Goal: Task Accomplishment & Management: Manage account settings

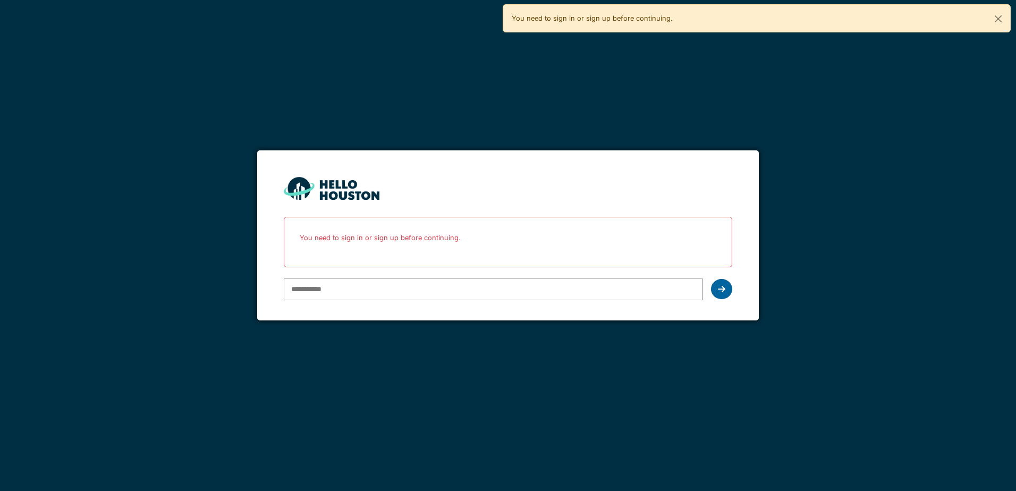
type input "**********"
click at [723, 292] on icon at bounding box center [721, 289] width 7 height 9
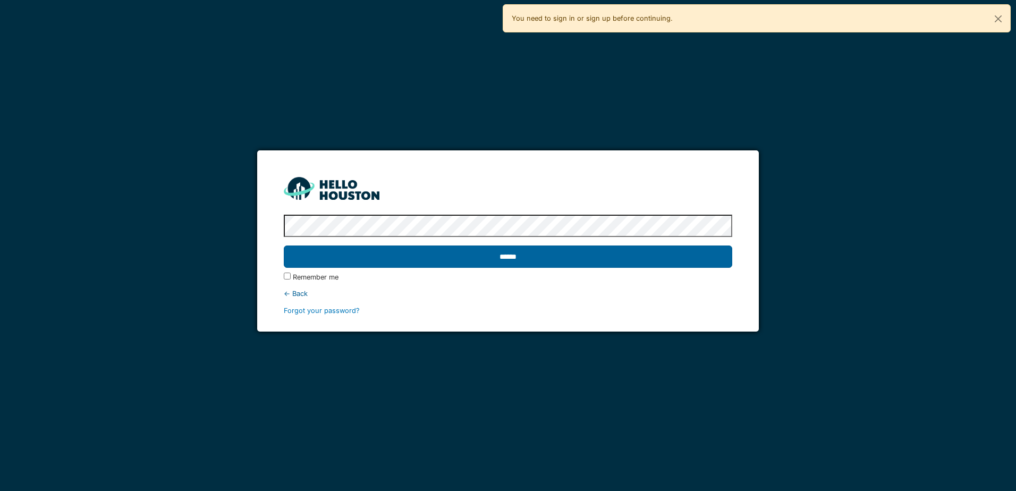
click at [534, 260] on input "******" at bounding box center [508, 257] width 448 height 22
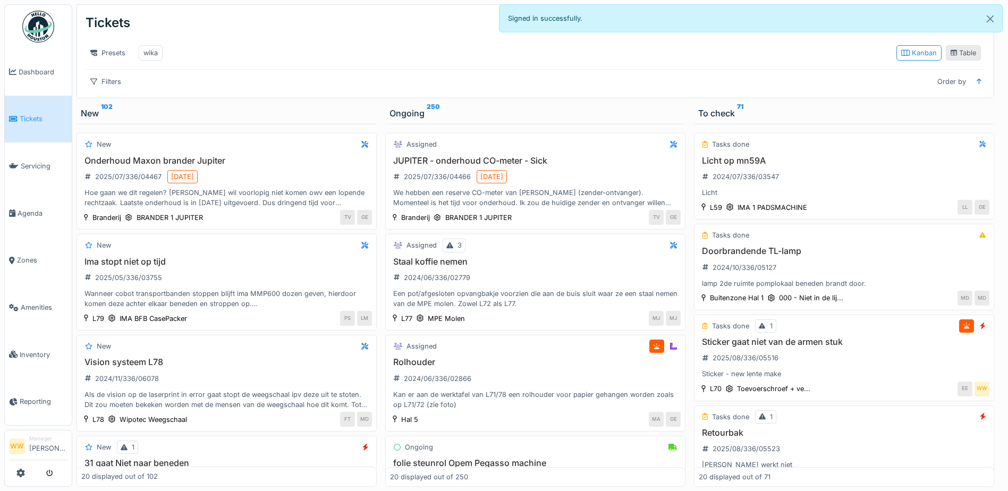
click at [951, 57] on div "Table" at bounding box center [964, 53] width 26 height 10
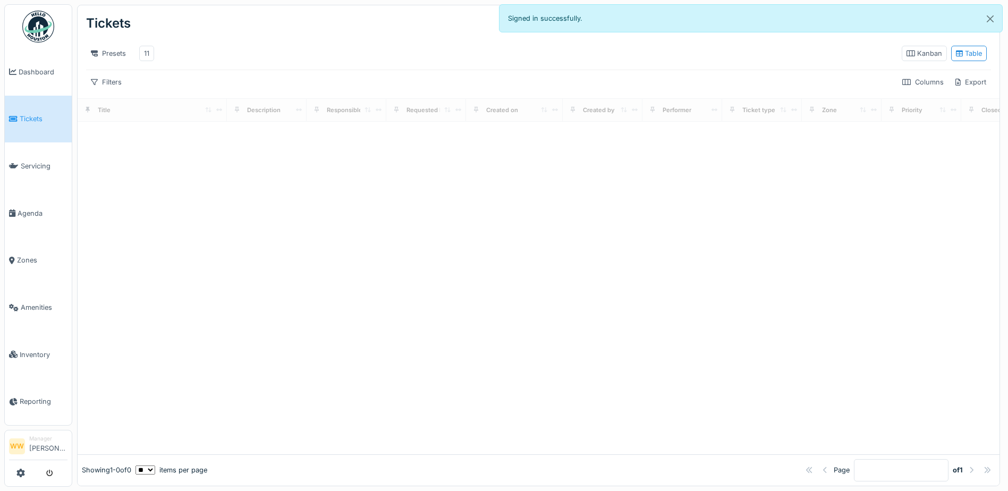
click at [956, 57] on div "Table" at bounding box center [969, 53] width 26 height 10
click at [149, 57] on div "11" at bounding box center [146, 53] width 5 height 10
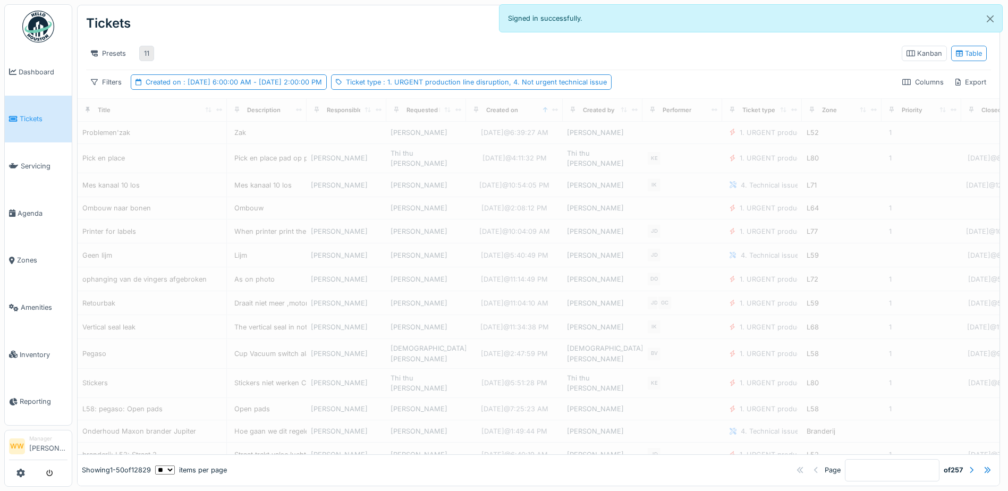
click at [146, 54] on div "11" at bounding box center [146, 53] width 5 height 10
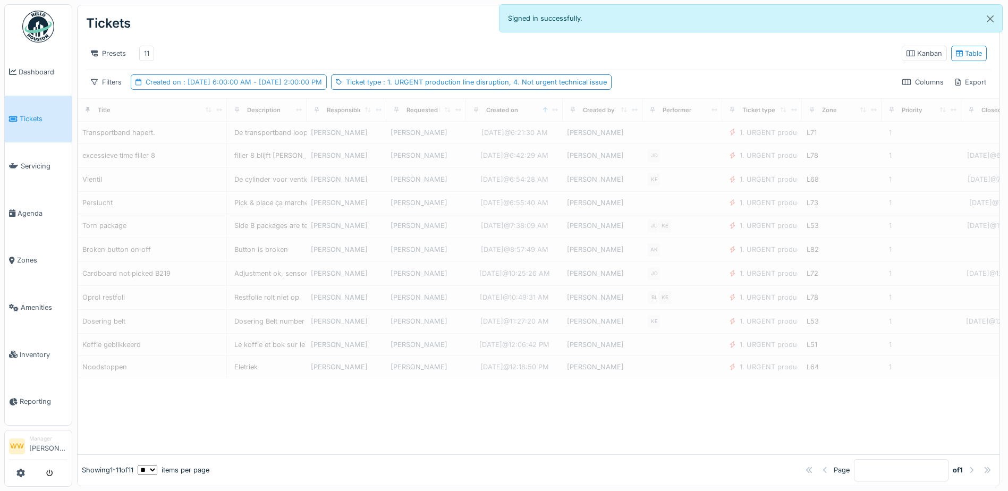
click at [266, 86] on span ": [DATE] 6:00:00 AM - [DATE] 2:00:00 PM" at bounding box center [251, 82] width 141 height 8
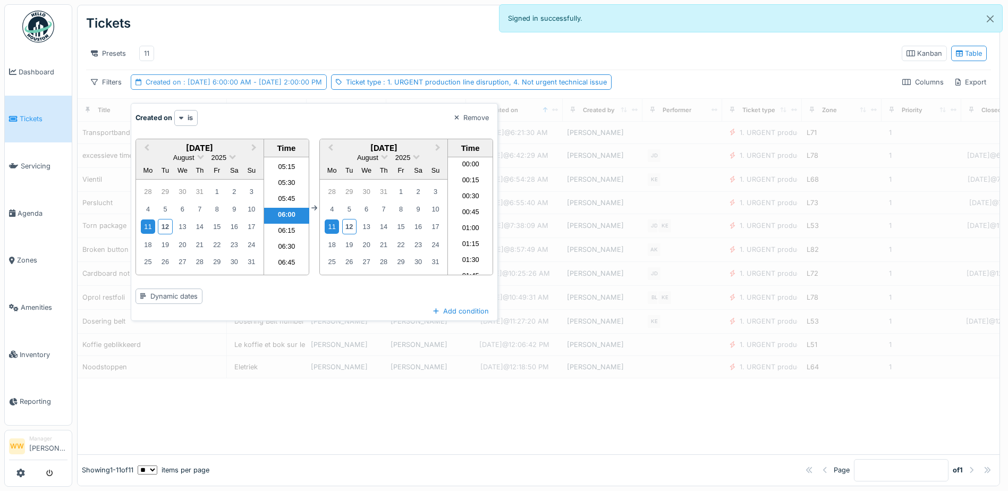
scroll to position [843, 0]
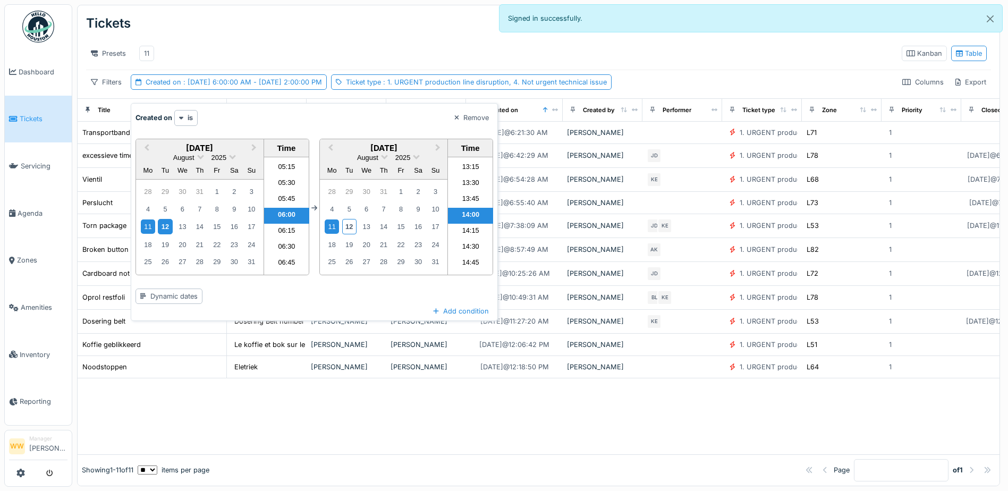
click at [166, 223] on div "12" at bounding box center [165, 226] width 14 height 15
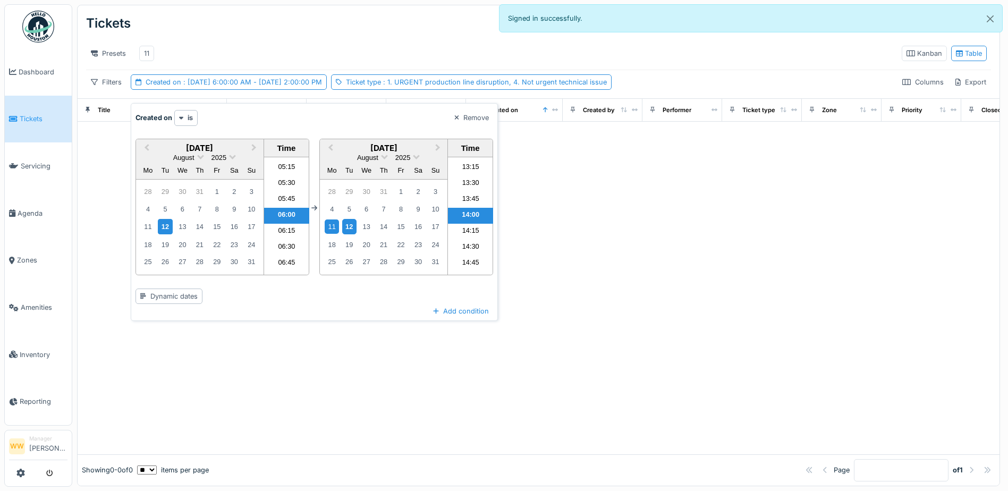
click at [354, 232] on div "12" at bounding box center [349, 226] width 14 height 15
click at [733, 233] on div at bounding box center [539, 288] width 922 height 333
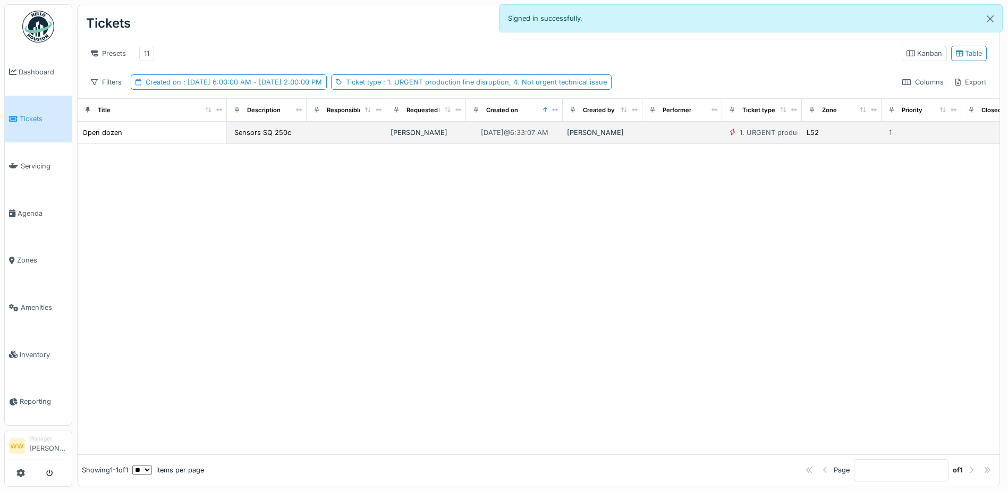
click at [351, 144] on td at bounding box center [347, 133] width 80 height 22
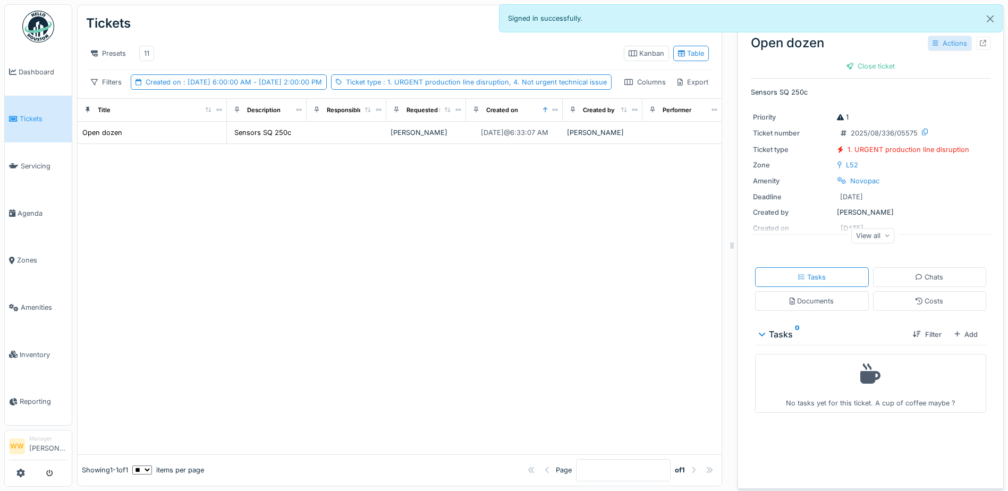
click at [941, 45] on div "Actions" at bounding box center [950, 43] width 44 height 15
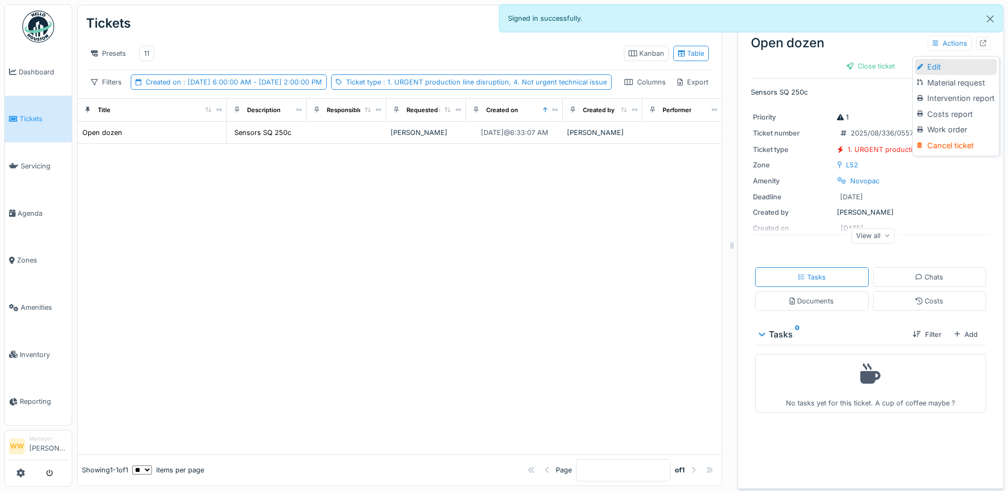
click at [947, 70] on div "Edit" at bounding box center [956, 67] width 82 height 16
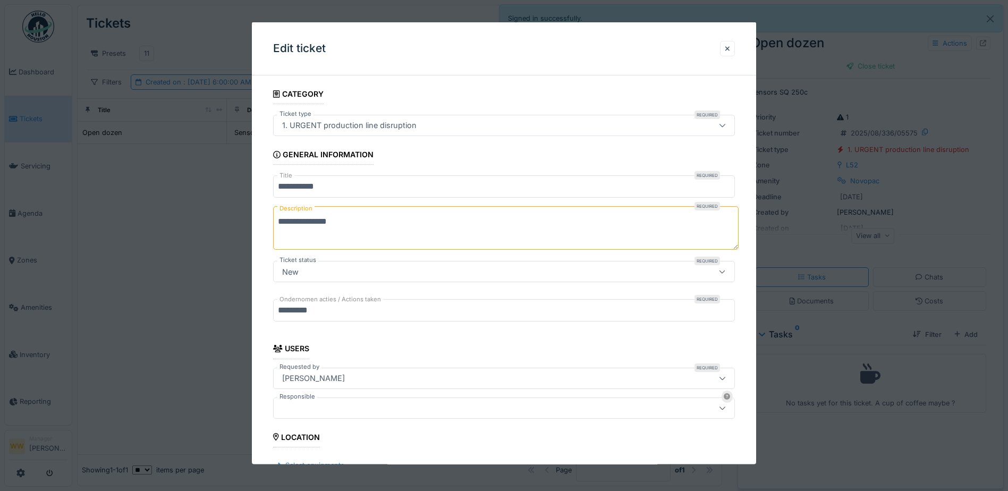
click at [343, 409] on div at bounding box center [477, 408] width 398 height 12
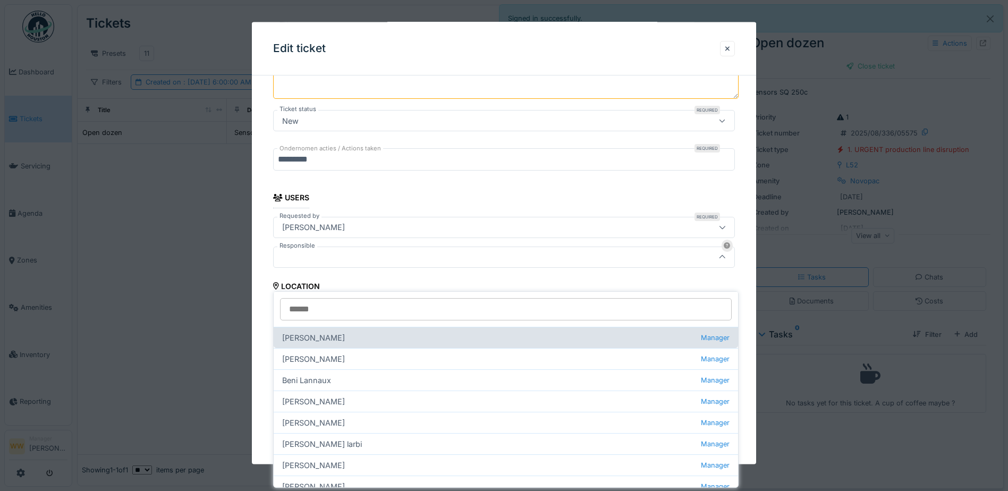
scroll to position [165, 0]
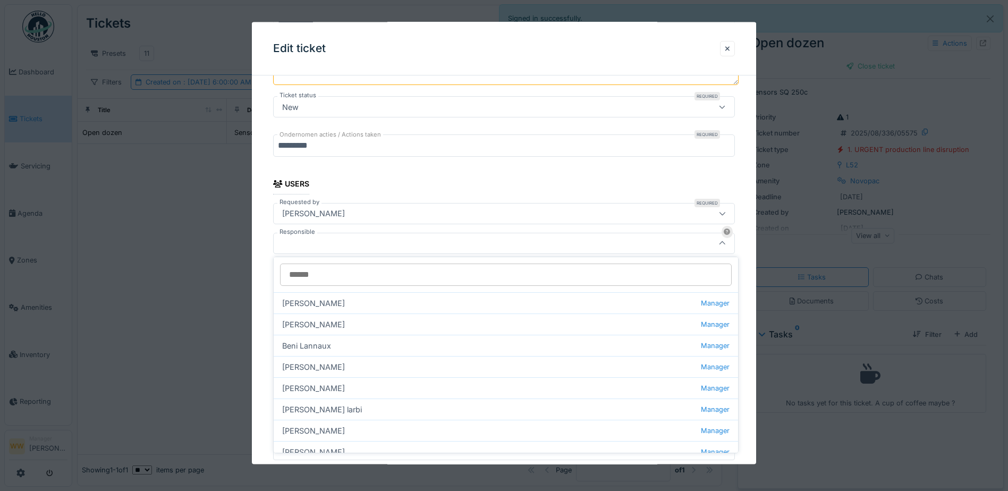
click at [335, 275] on input "Responsible" at bounding box center [506, 275] width 452 height 22
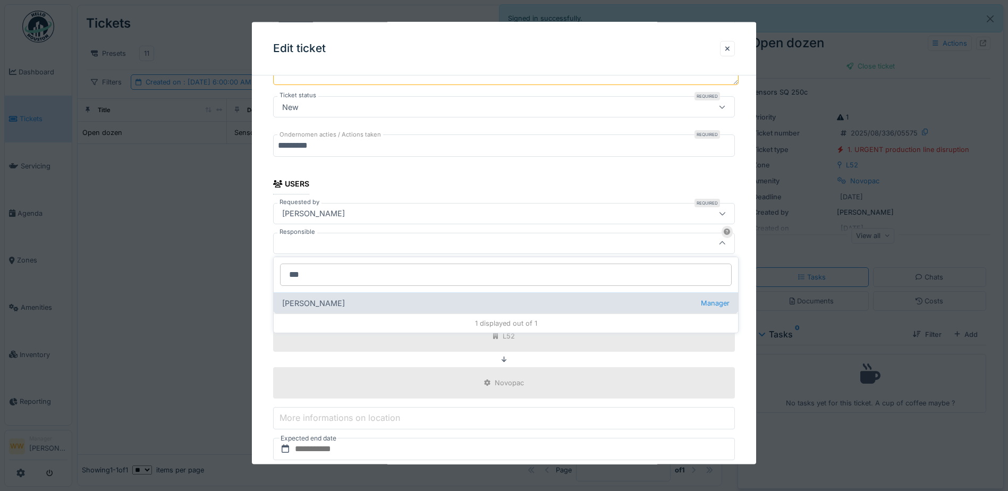
type input "***"
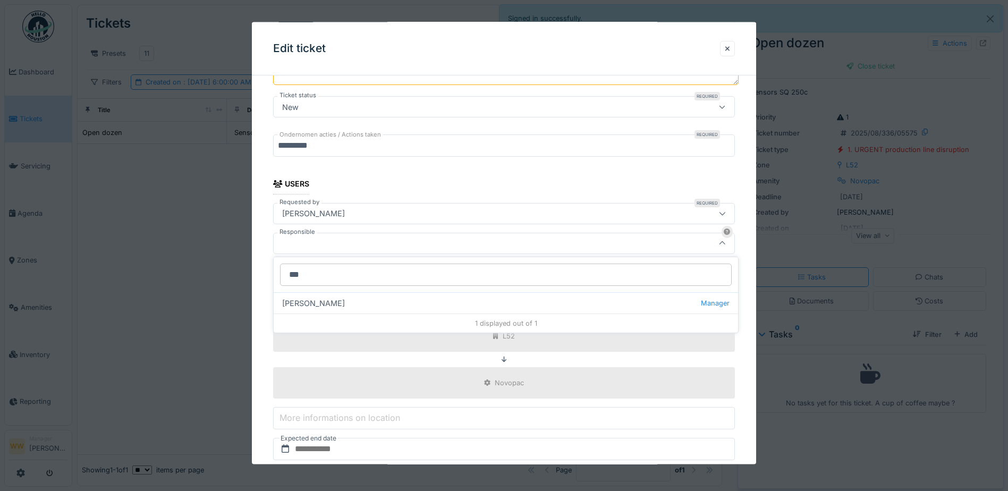
click at [324, 293] on div "[PERSON_NAME] wit Manager" at bounding box center [506, 302] width 465 height 21
type input "****"
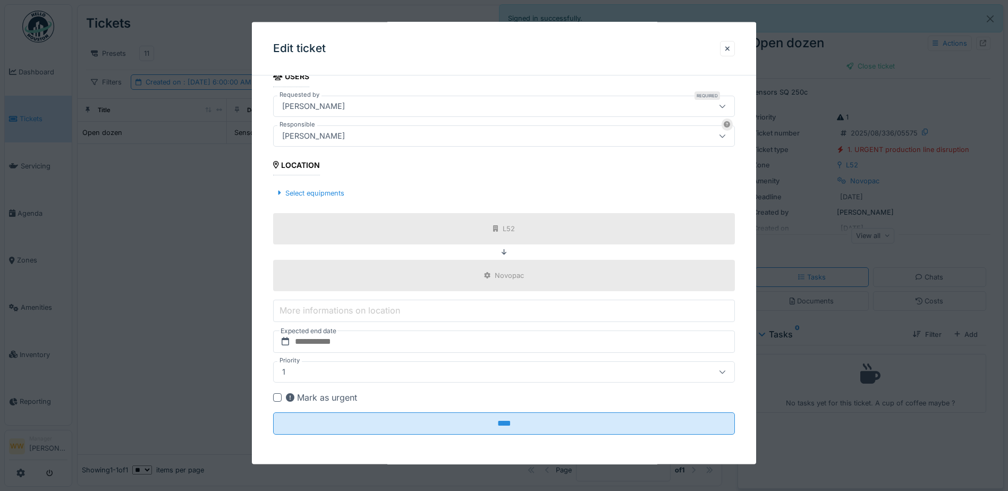
scroll to position [8, 0]
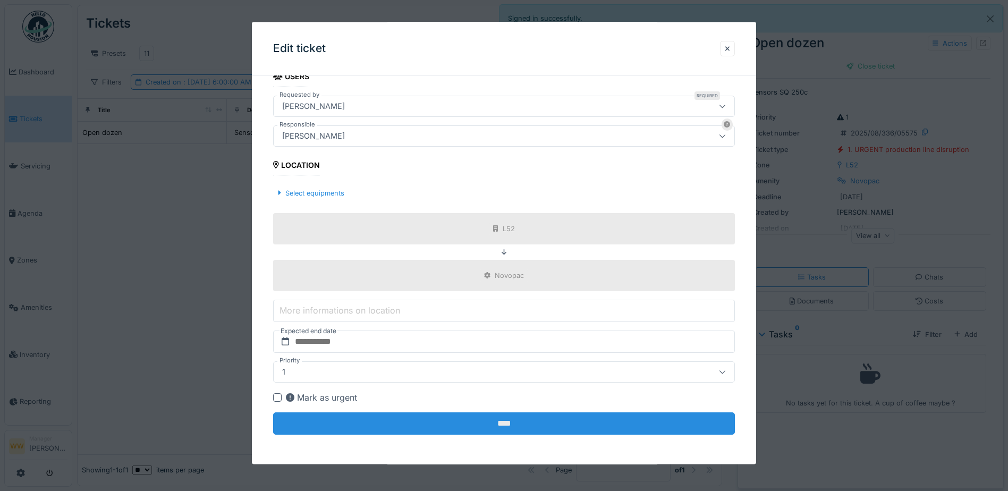
click at [489, 428] on input "****" at bounding box center [504, 423] width 462 height 22
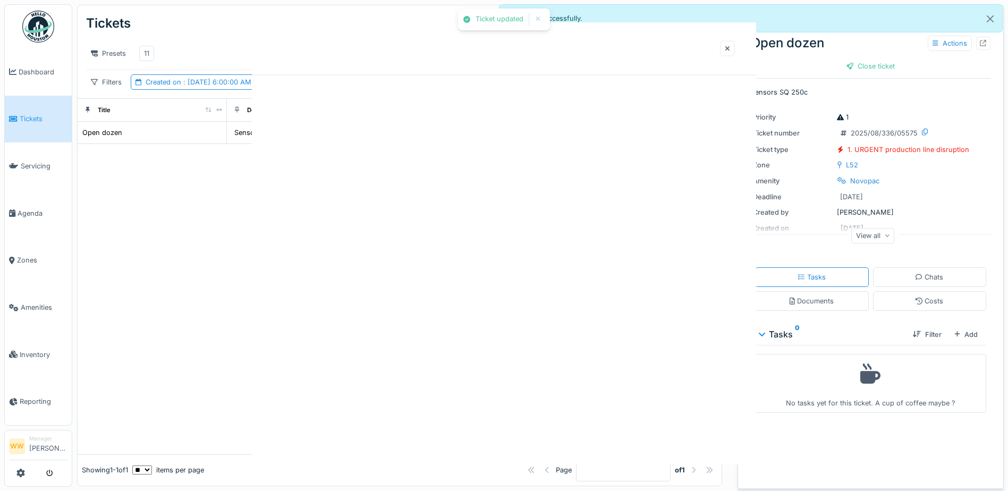
scroll to position [0, 0]
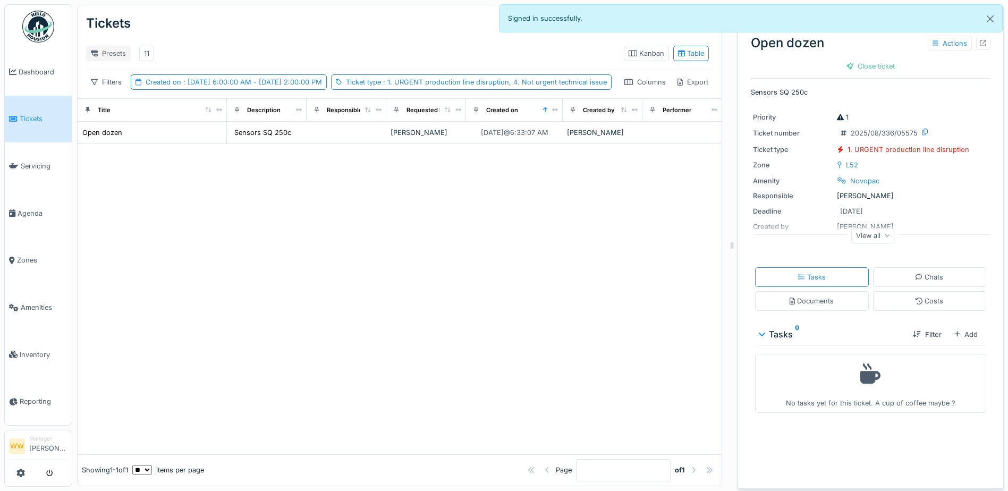
click at [111, 47] on div "Presets" at bounding box center [108, 53] width 45 height 15
click at [116, 70] on div "New view" at bounding box center [119, 77] width 61 height 16
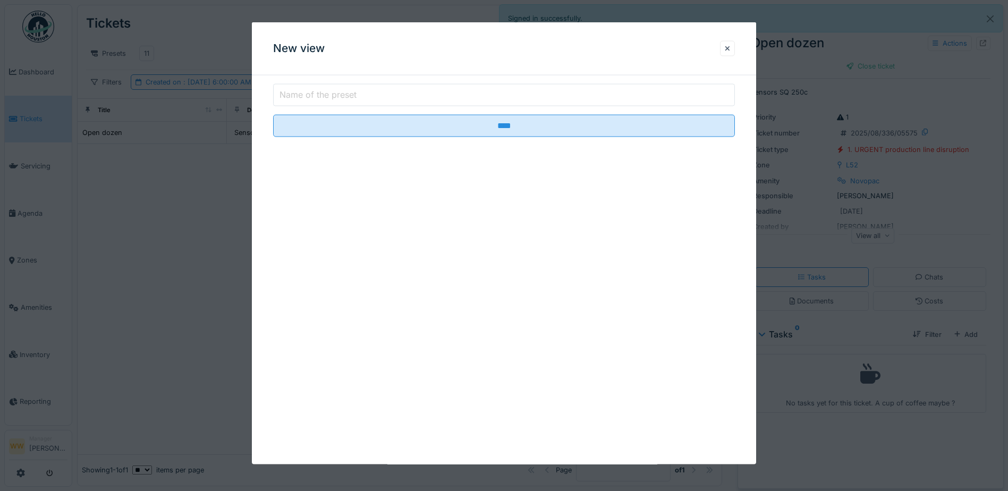
click at [327, 92] on label "Name of the preset" at bounding box center [317, 94] width 81 height 13
click at [327, 92] on input "Name of the preset" at bounding box center [504, 95] width 462 height 22
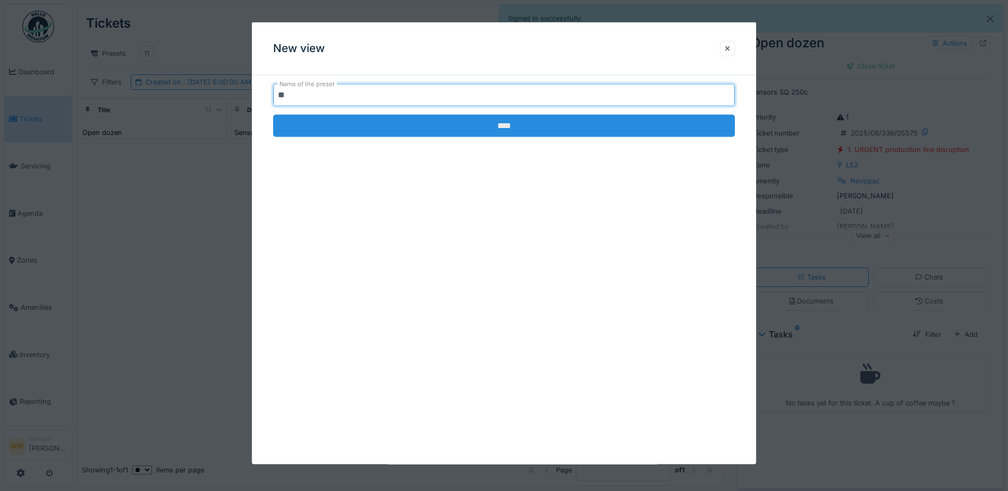
type input "**"
click at [489, 125] on input "****" at bounding box center [504, 126] width 462 height 22
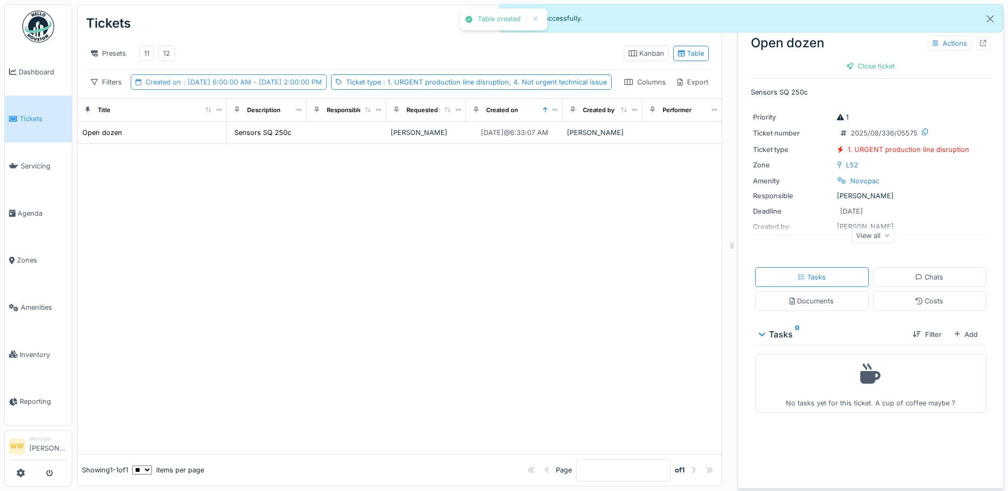
click at [189, 84] on span ": [DATE] 6:00:00 AM - [DATE] 2:00:00 PM" at bounding box center [251, 82] width 141 height 8
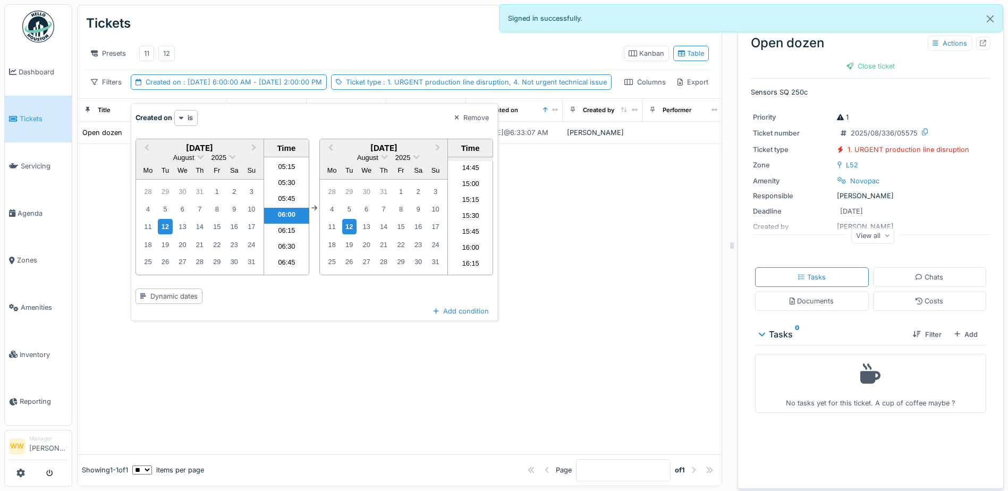
scroll to position [1002, 0]
click at [470, 240] on li "17:00" at bounding box center [470, 248] width 45 height 16
click at [393, 46] on div "Presets 11 12" at bounding box center [350, 53] width 529 height 24
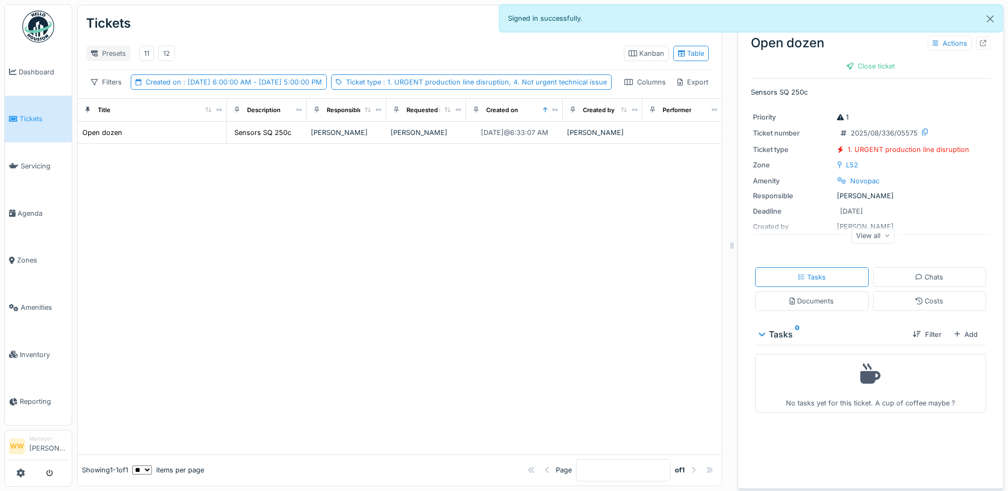
click at [120, 48] on div "Presets" at bounding box center [108, 53] width 45 height 15
click at [129, 69] on div "New view" at bounding box center [119, 77] width 61 height 16
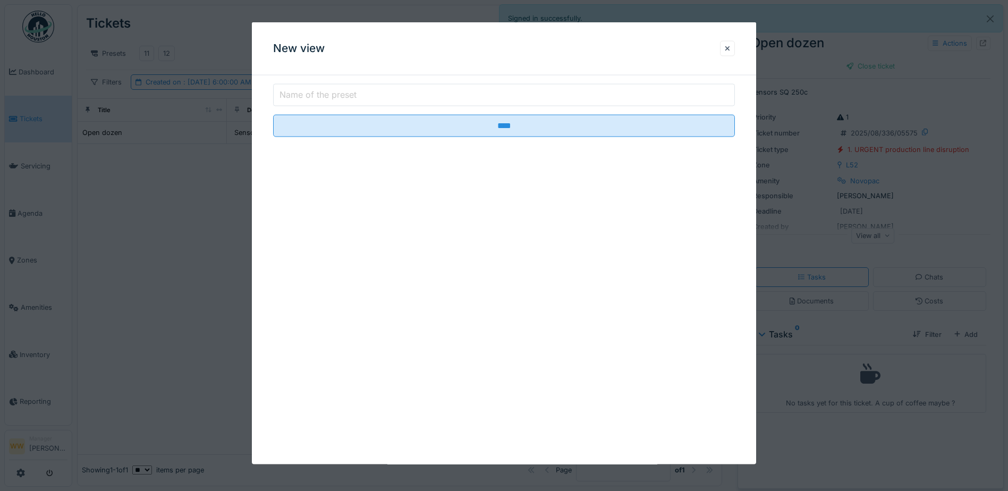
drag, startPoint x: 375, startPoint y: 85, endPoint x: 375, endPoint y: 102, distance: 17.0
click at [375, 92] on input "Name of the preset" at bounding box center [504, 95] width 462 height 22
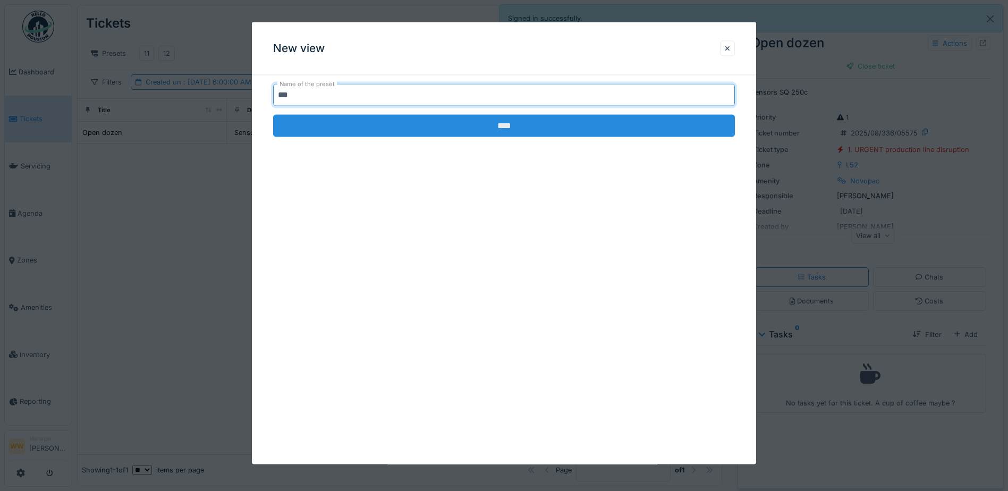
type input "***"
click at [498, 129] on input "****" at bounding box center [504, 126] width 462 height 22
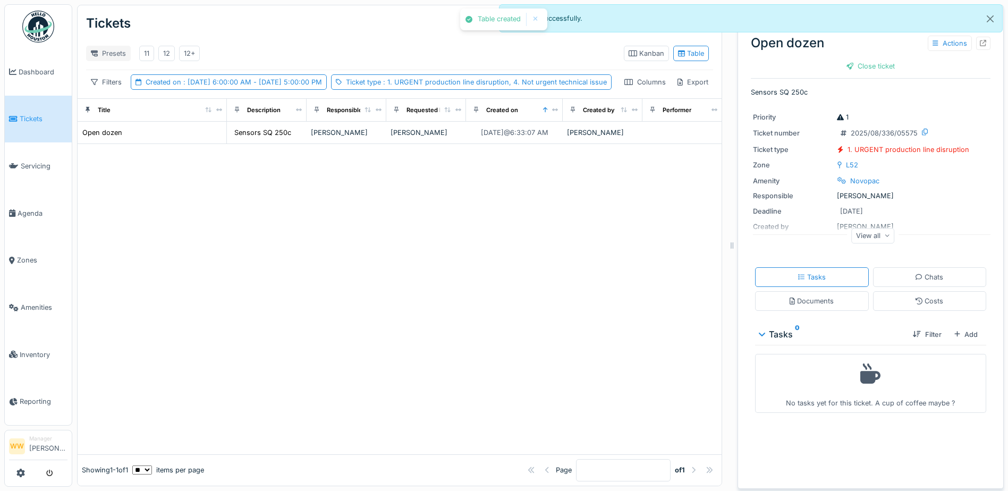
click at [122, 46] on div "Presets" at bounding box center [108, 53] width 45 height 15
click at [127, 100] on div "Delete view" at bounding box center [119, 108] width 61 height 16
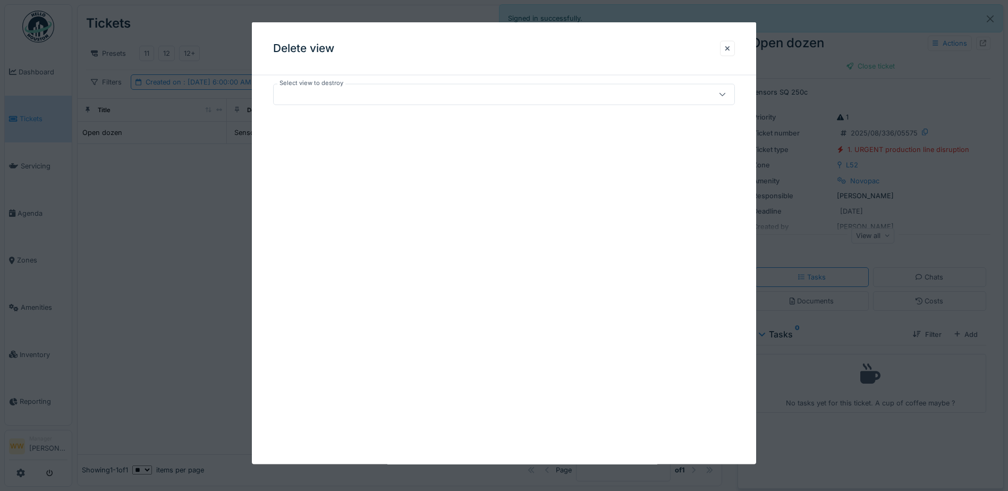
click at [363, 95] on div at bounding box center [477, 95] width 398 height 12
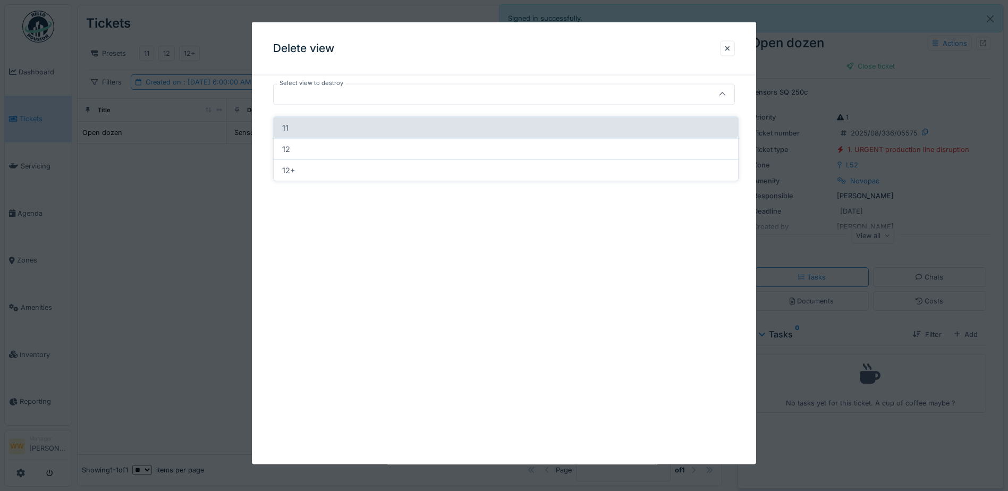
click at [316, 118] on div "11" at bounding box center [506, 127] width 465 height 21
type input "*****"
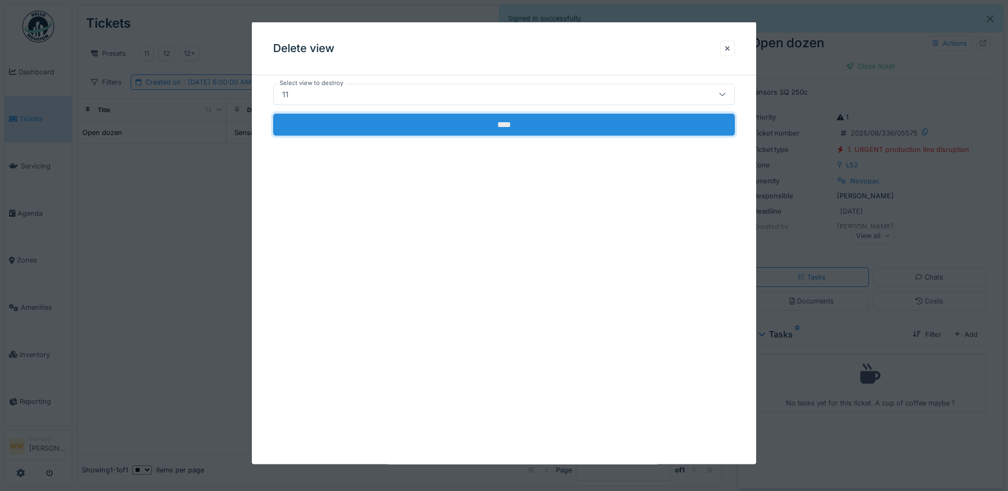
click at [406, 132] on input "****" at bounding box center [504, 125] width 462 height 22
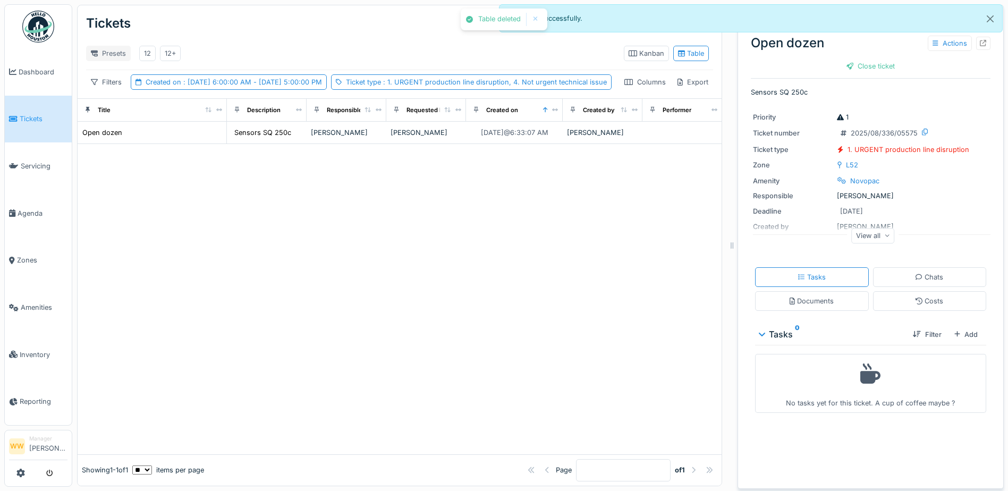
click at [106, 48] on div "Presets" at bounding box center [108, 53] width 45 height 15
drag, startPoint x: 130, startPoint y: 103, endPoint x: 128, endPoint y: 97, distance: 6.2
click at [130, 103] on div "Delete view" at bounding box center [119, 108] width 61 height 16
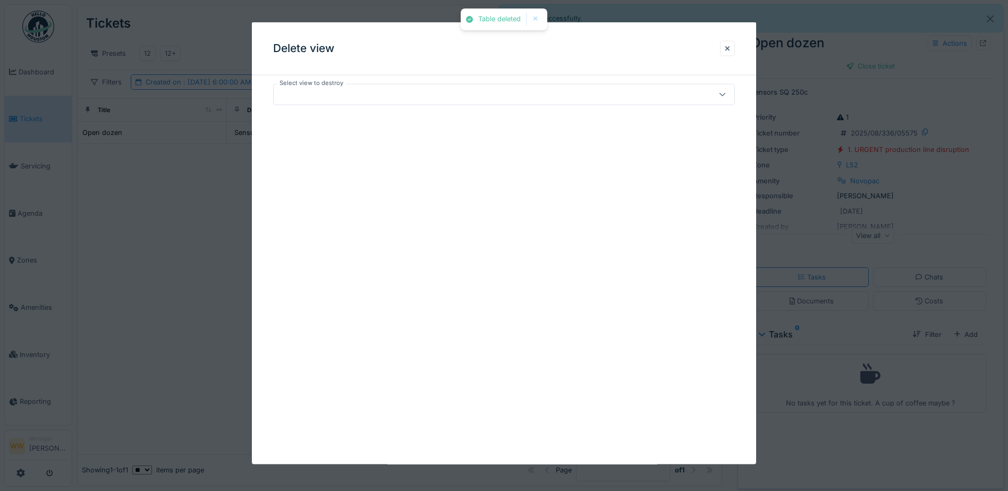
click at [395, 94] on div at bounding box center [477, 95] width 398 height 12
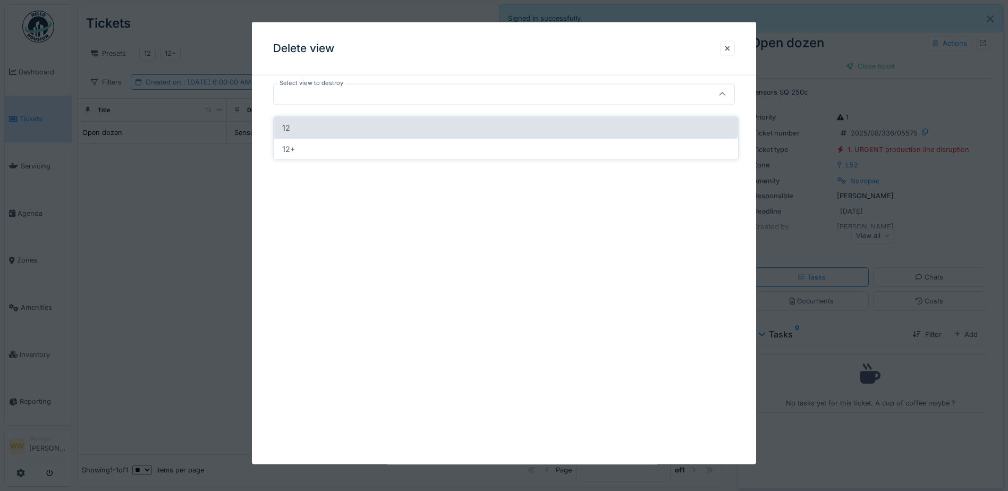
click at [326, 124] on div "12" at bounding box center [506, 127] width 465 height 21
type input "*****"
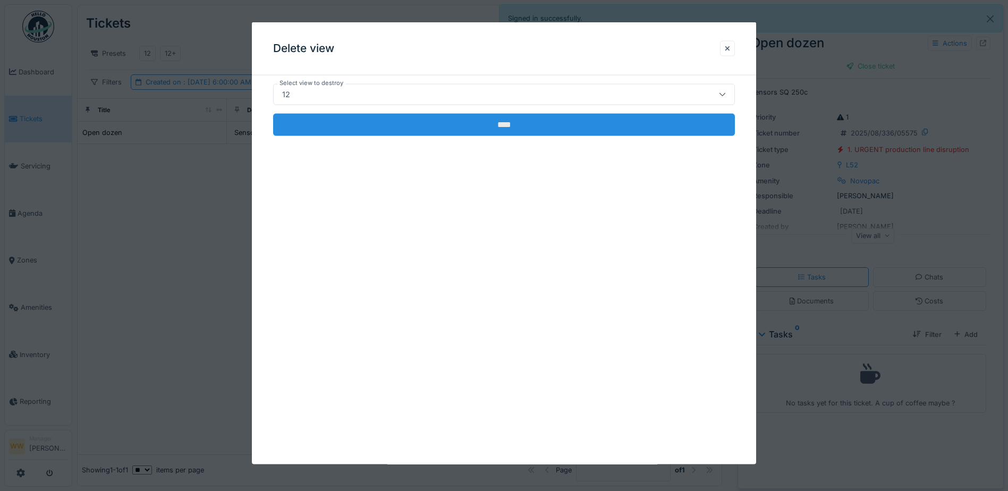
click at [326, 122] on input "****" at bounding box center [504, 125] width 462 height 22
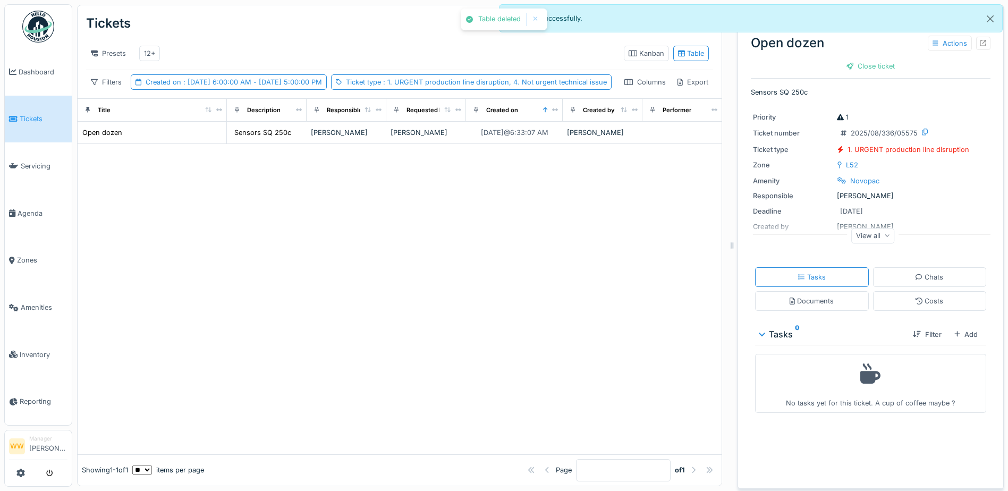
click at [240, 46] on div "Presets 12+" at bounding box center [350, 53] width 529 height 24
click at [149, 46] on div "12+" at bounding box center [149, 53] width 21 height 15
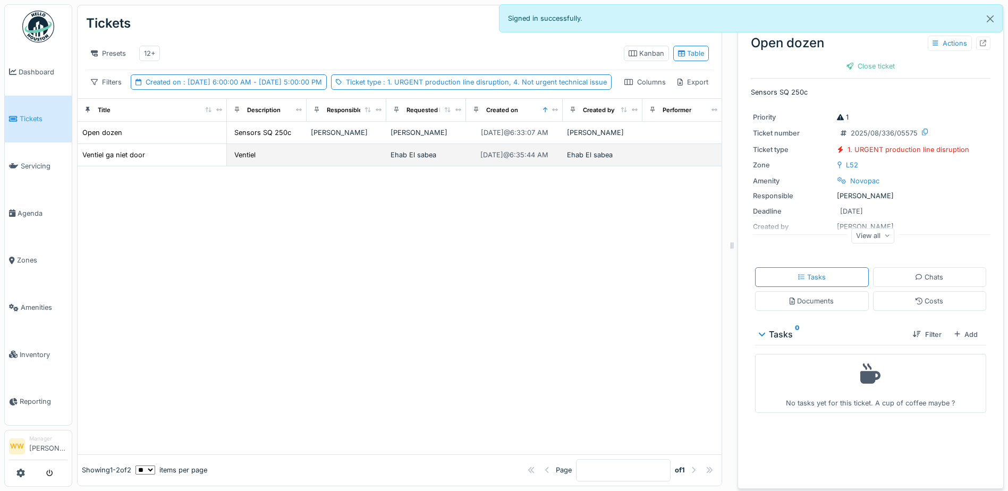
click at [346, 166] on td at bounding box center [347, 155] width 80 height 22
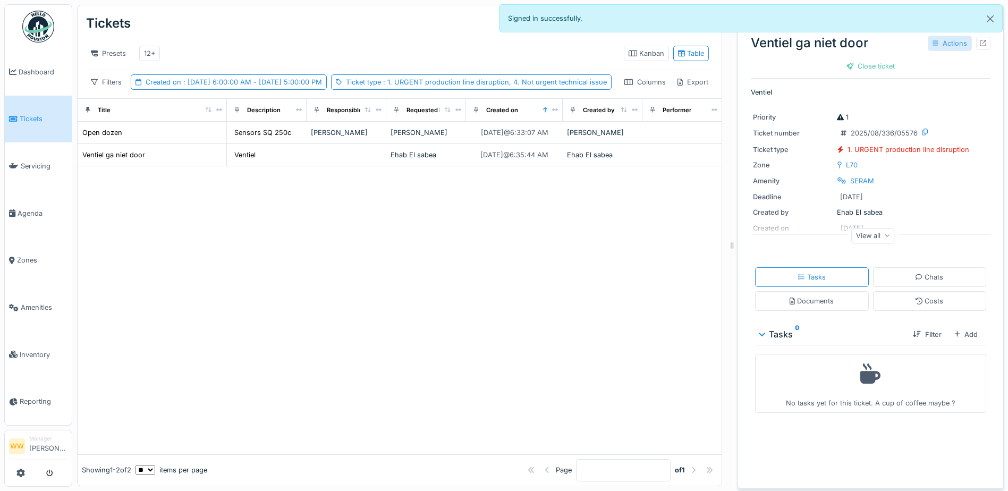
click at [935, 37] on div "Actions" at bounding box center [950, 43] width 44 height 15
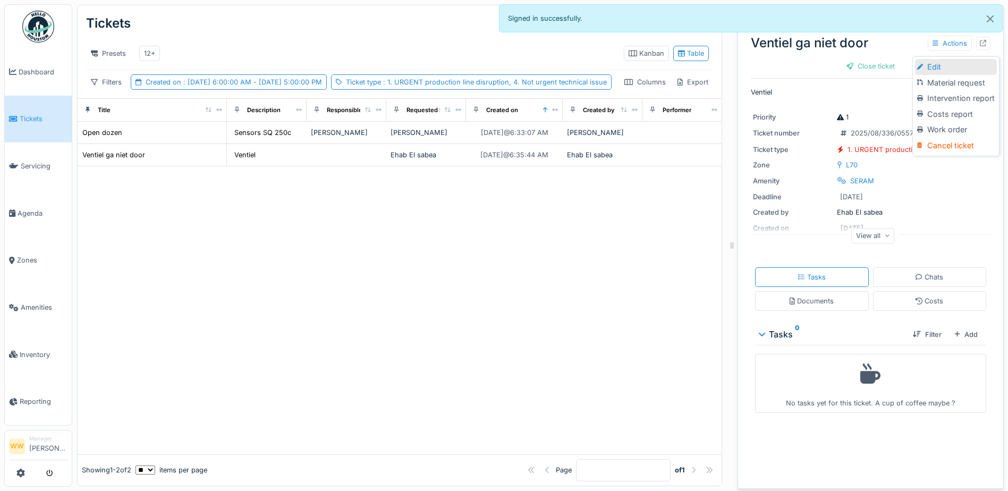
click at [941, 61] on div "Edit" at bounding box center [956, 67] width 82 height 16
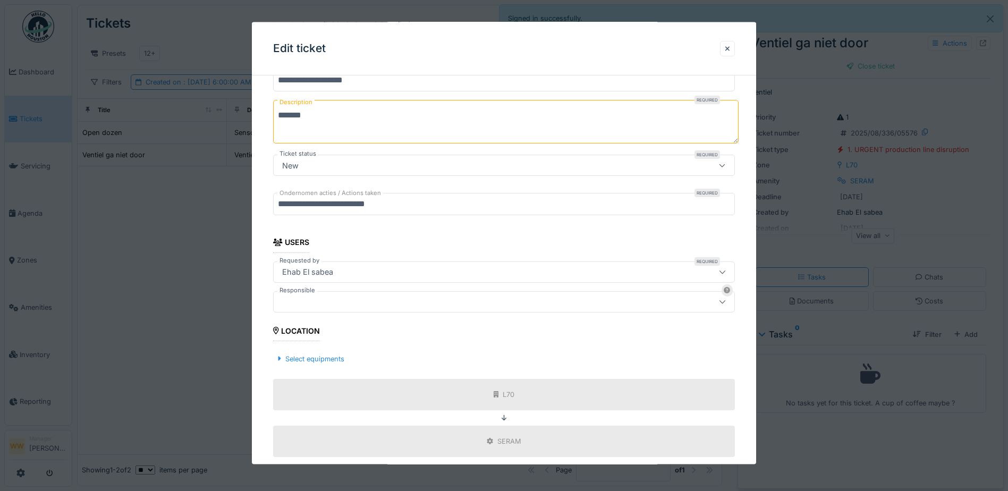
click at [314, 300] on div at bounding box center [477, 302] width 398 height 12
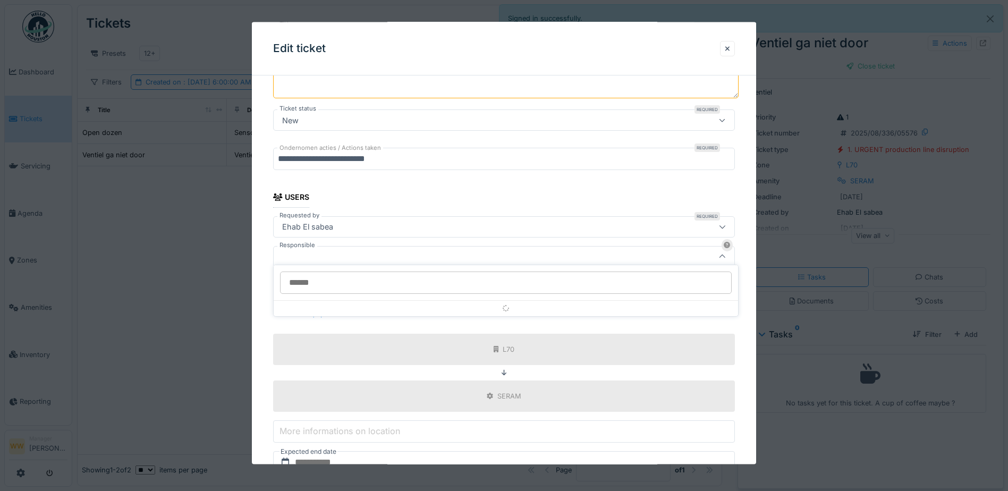
scroll to position [165, 0]
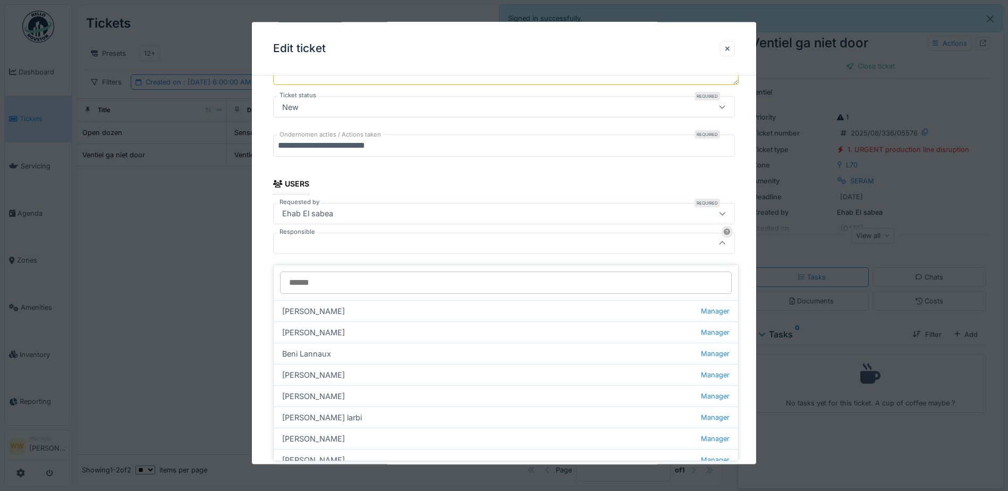
click at [327, 248] on div at bounding box center [477, 243] width 398 height 12
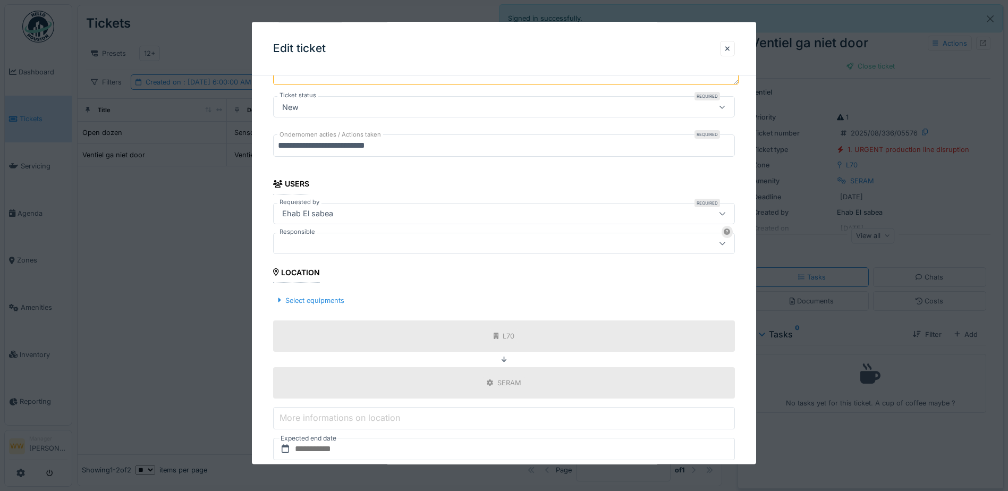
click at [327, 248] on div at bounding box center [477, 243] width 398 height 12
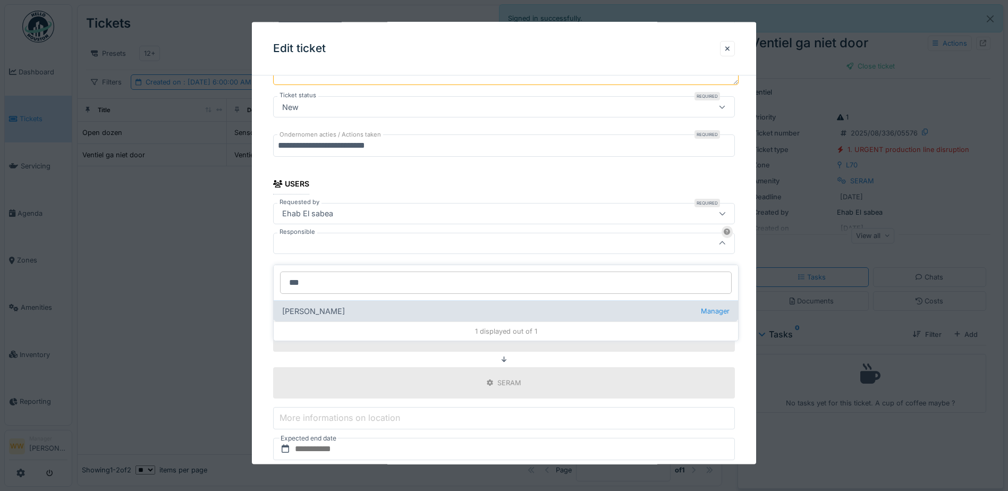
type input "***"
click at [301, 300] on div "[PERSON_NAME] wit Manager" at bounding box center [506, 310] width 465 height 21
type input "****"
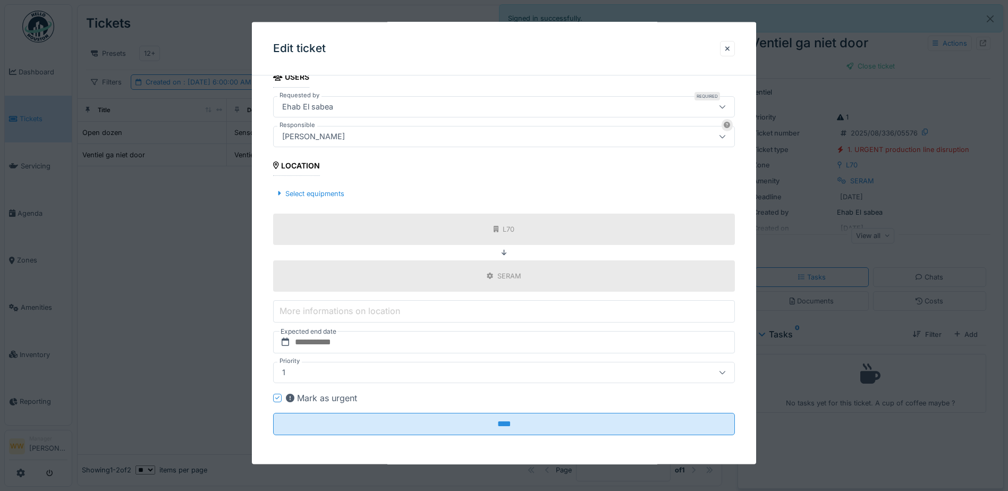
scroll to position [272, 0]
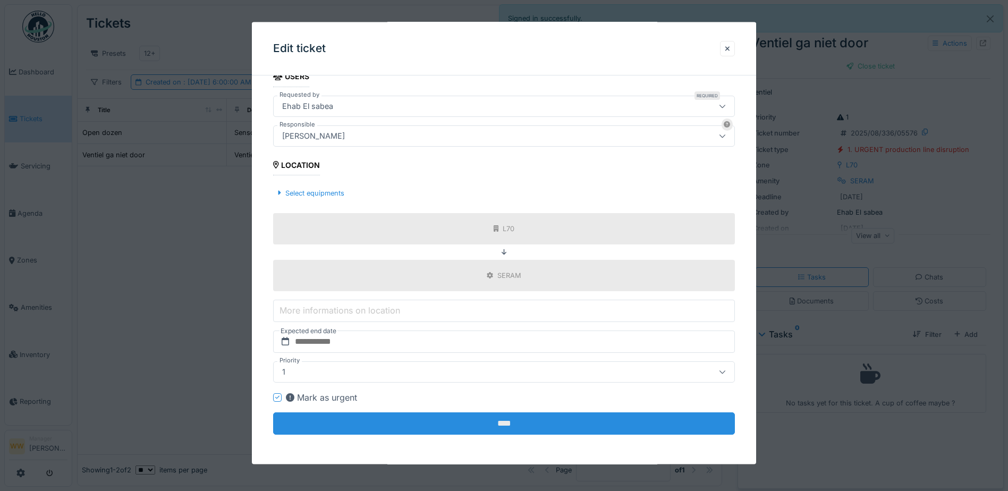
click at [495, 427] on input "****" at bounding box center [504, 423] width 462 height 22
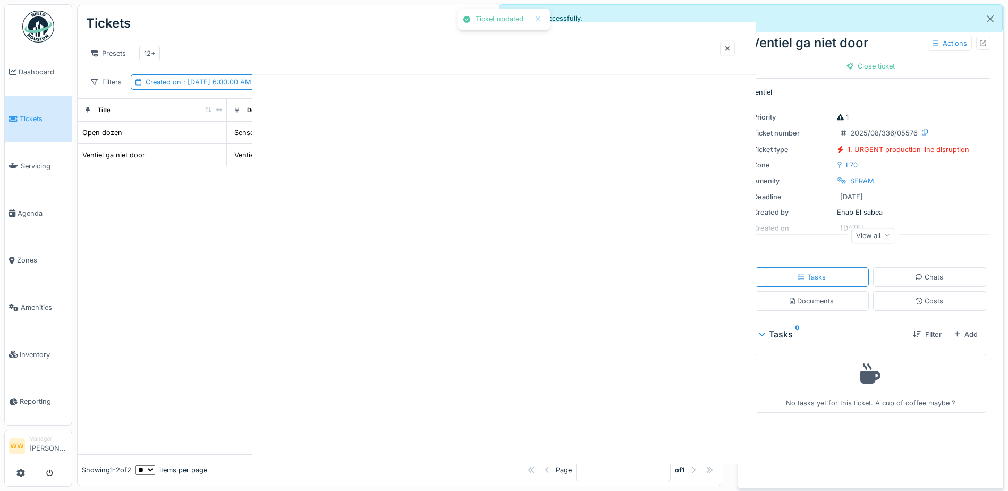
scroll to position [0, 0]
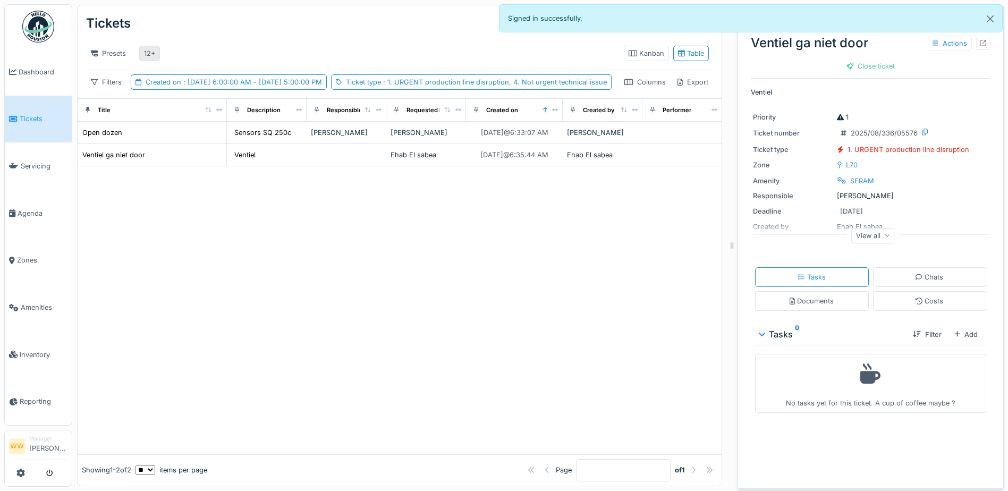
click at [157, 46] on div "12+" at bounding box center [149, 53] width 21 height 15
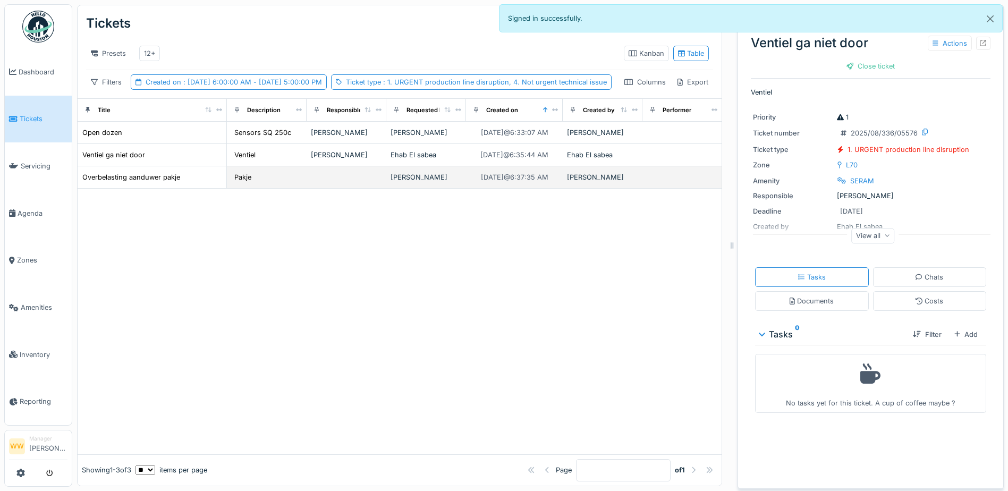
click at [310, 189] on td at bounding box center [347, 177] width 80 height 22
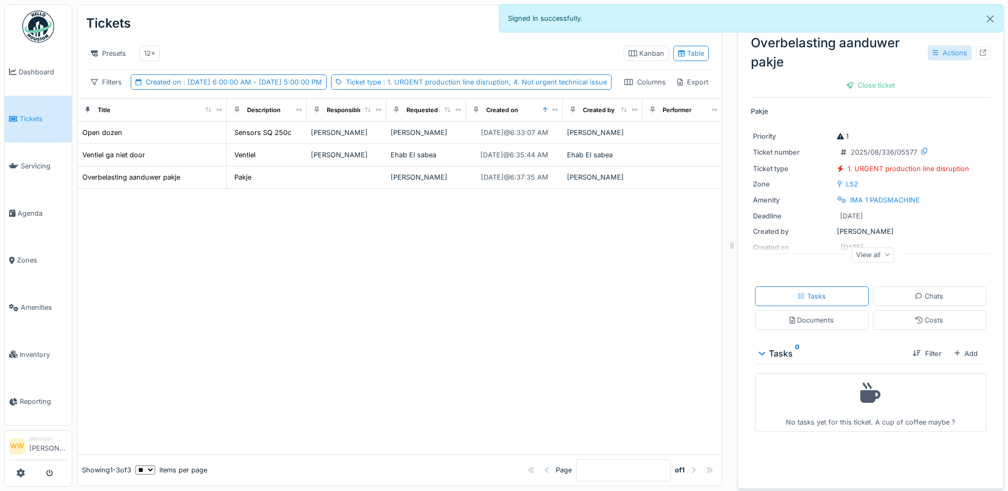
click at [934, 46] on div "Actions" at bounding box center [950, 52] width 44 height 15
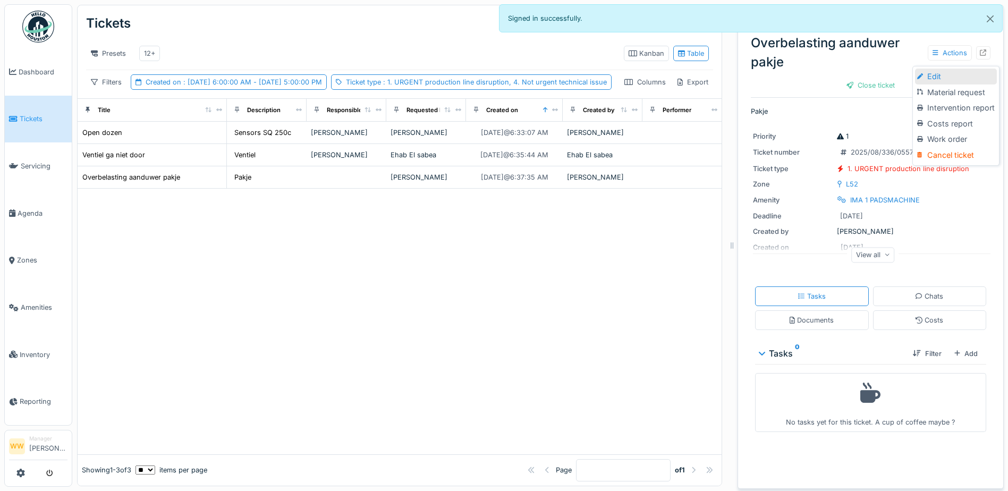
click at [930, 69] on div "Edit" at bounding box center [956, 77] width 82 height 16
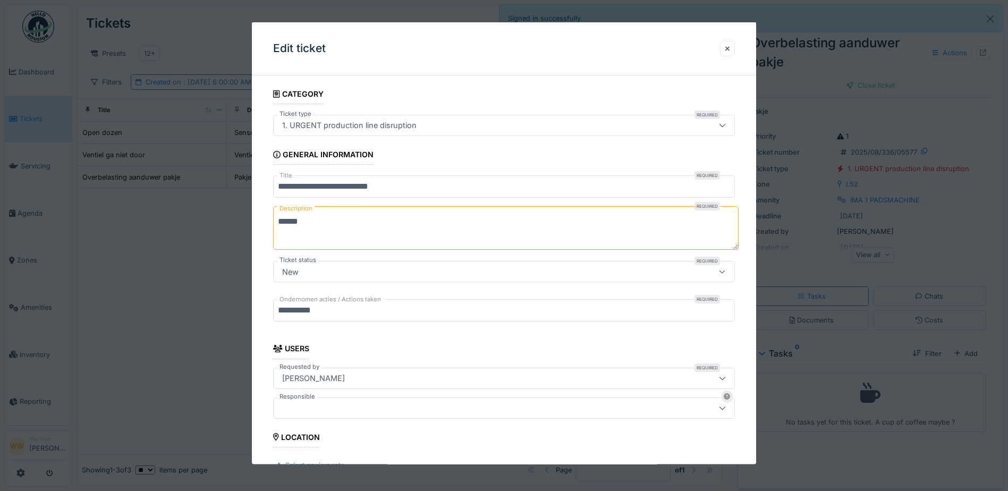
click at [296, 410] on div at bounding box center [477, 408] width 398 height 12
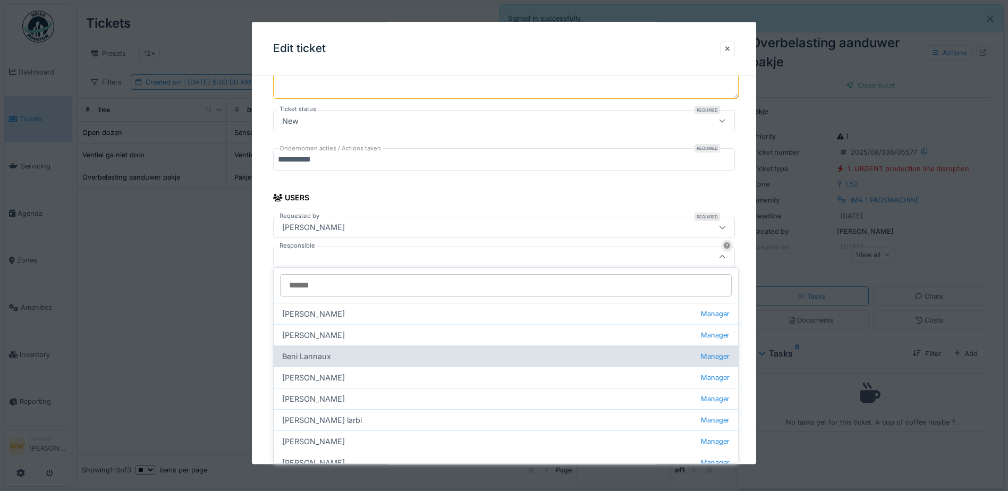
scroll to position [165, 0]
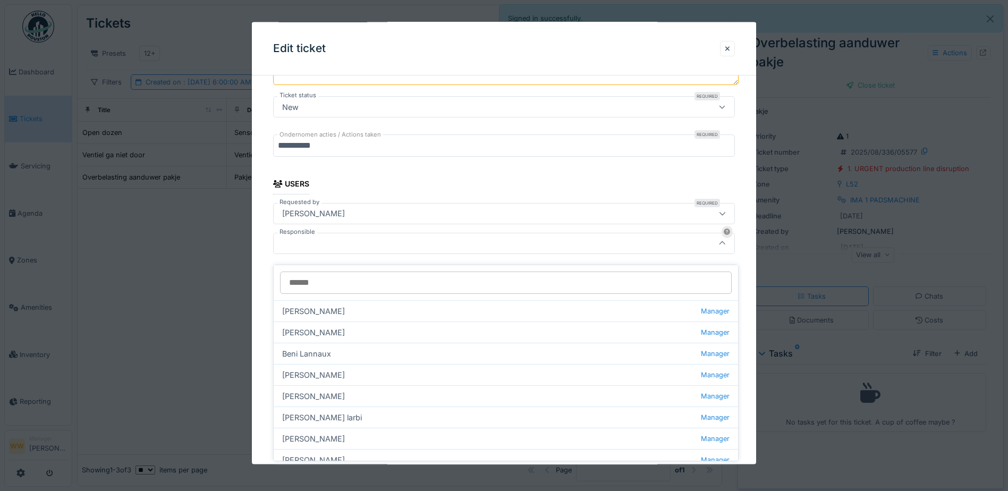
click at [320, 274] on input "Responsible" at bounding box center [506, 283] width 452 height 22
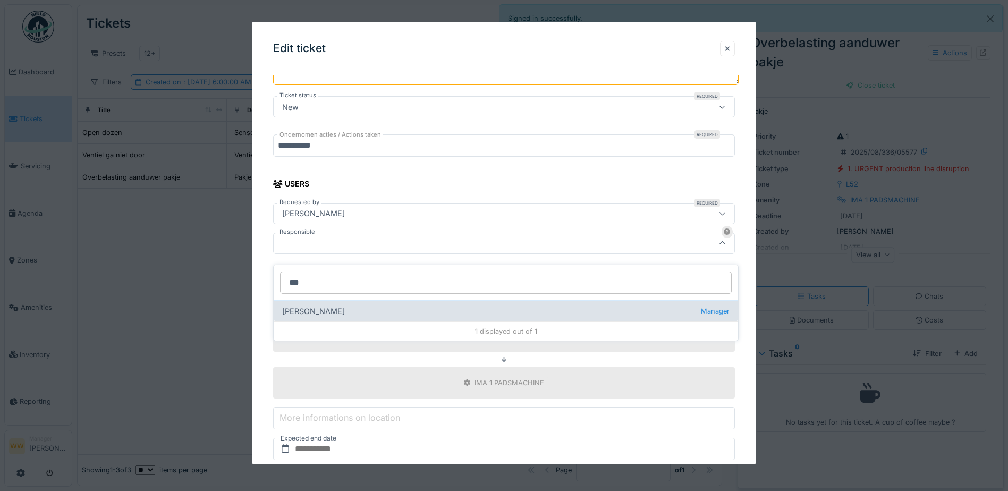
type input "***"
click at [311, 300] on div "[PERSON_NAME] wit Manager" at bounding box center [506, 310] width 465 height 21
type input "****"
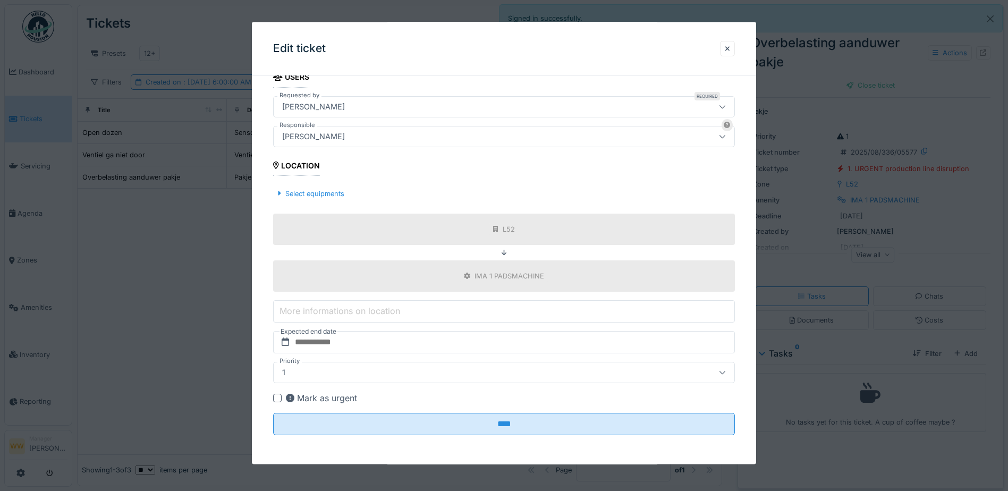
scroll to position [272, 0]
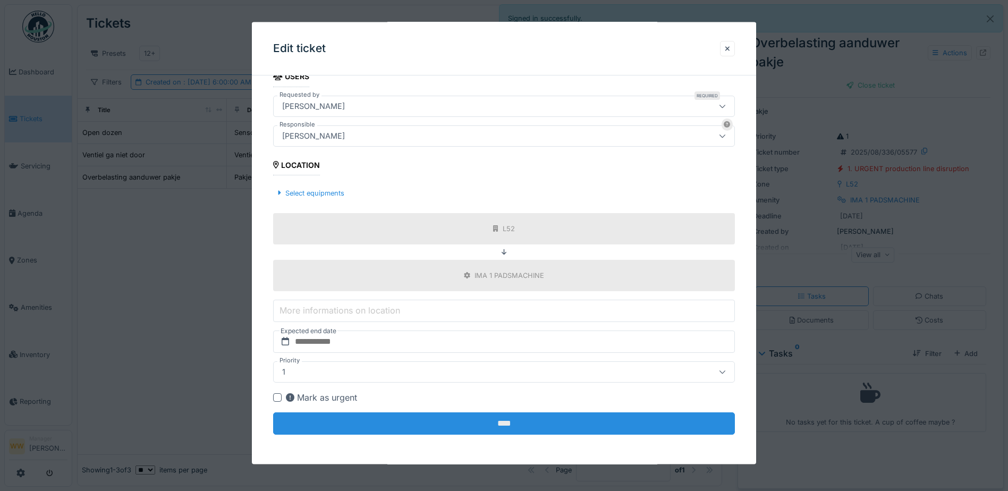
click at [490, 431] on input "****" at bounding box center [504, 423] width 462 height 22
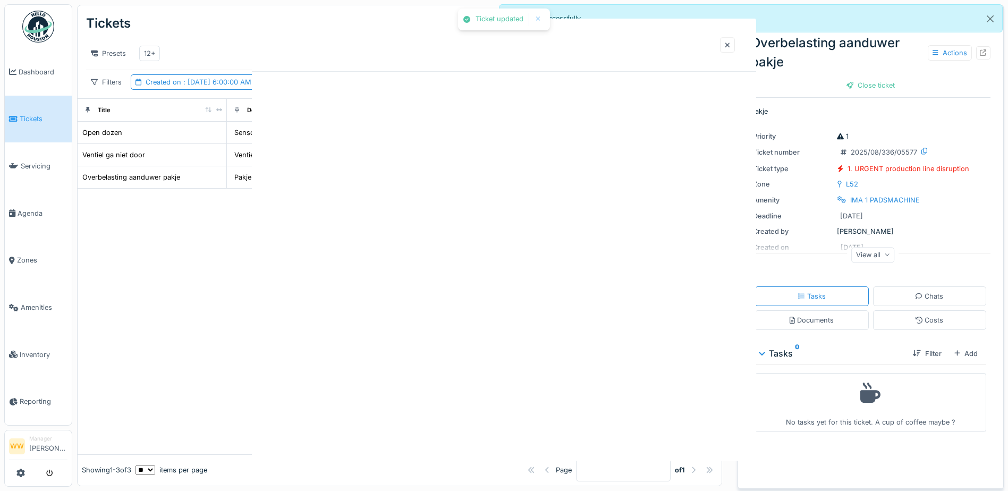
scroll to position [0, 0]
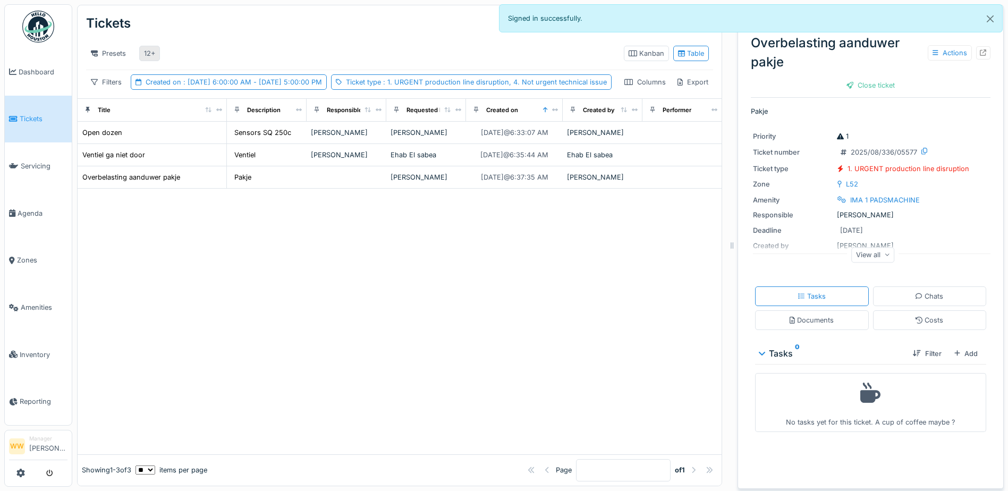
click at [147, 48] on div "12+" at bounding box center [149, 53] width 11 height 10
click at [156, 46] on div "12+" at bounding box center [149, 53] width 21 height 15
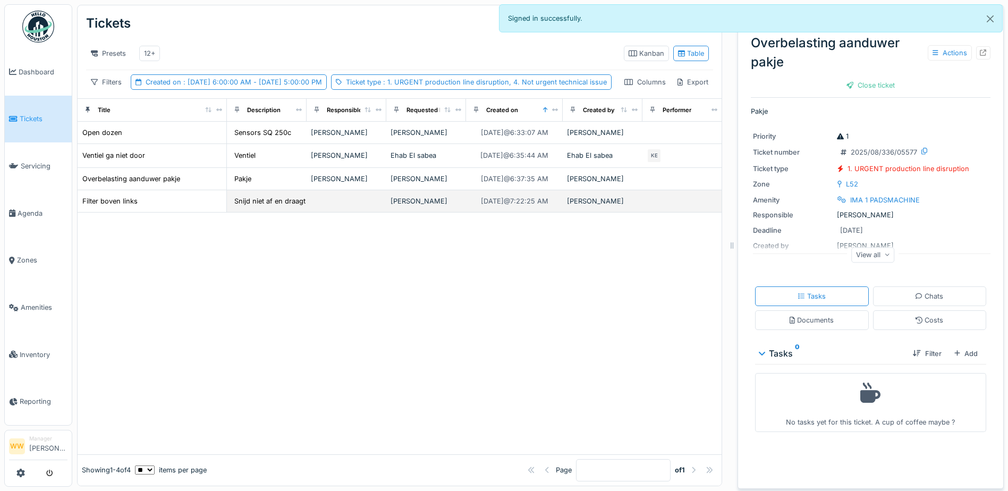
click at [455, 206] on div "[PERSON_NAME]" at bounding box center [426, 201] width 71 height 10
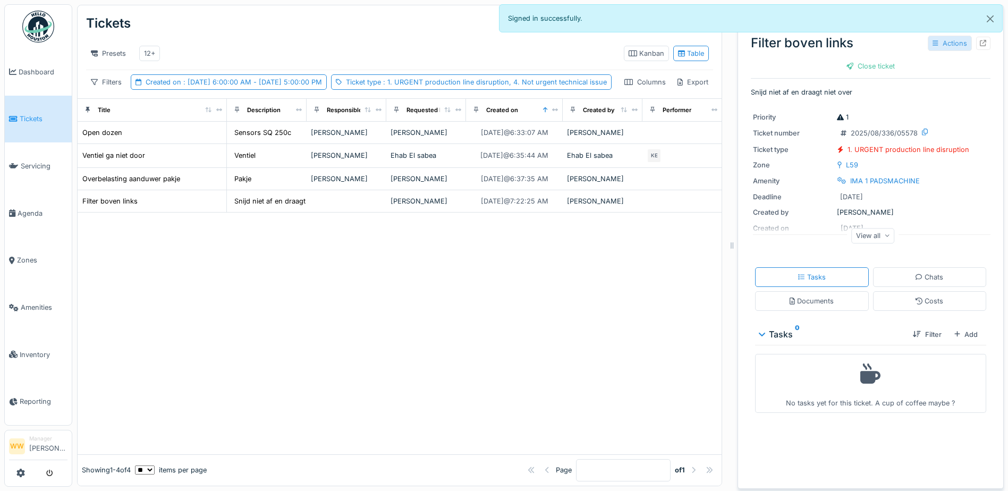
click at [942, 46] on div "Actions" at bounding box center [950, 43] width 44 height 15
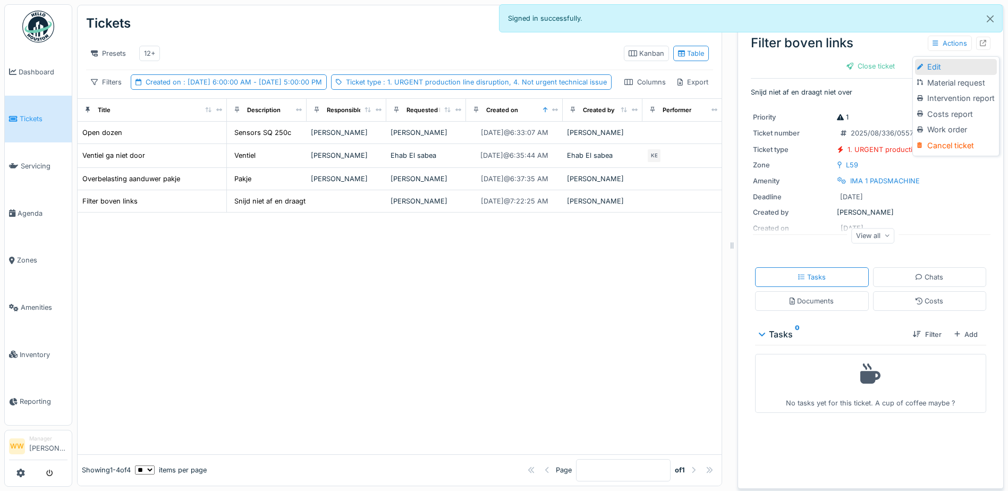
click at [939, 69] on div "Edit" at bounding box center [956, 67] width 82 height 16
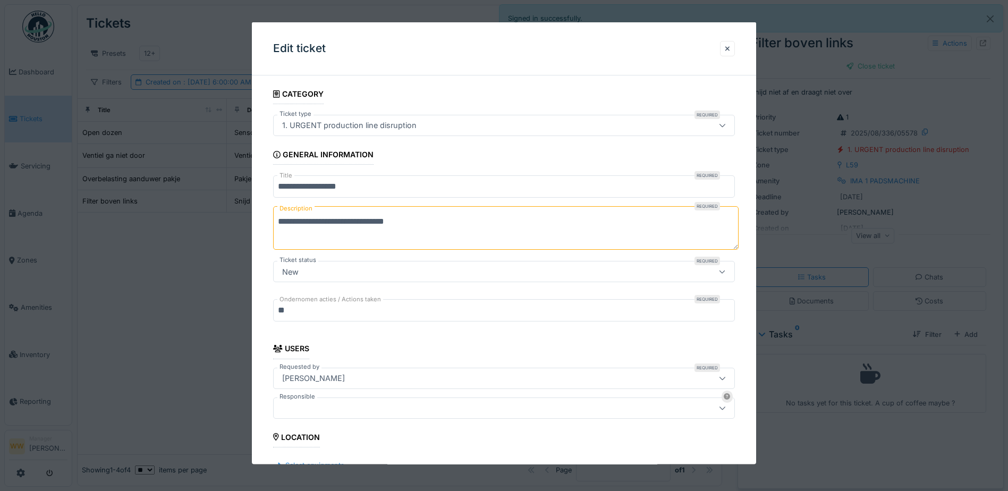
click at [321, 402] on div at bounding box center [477, 408] width 398 height 12
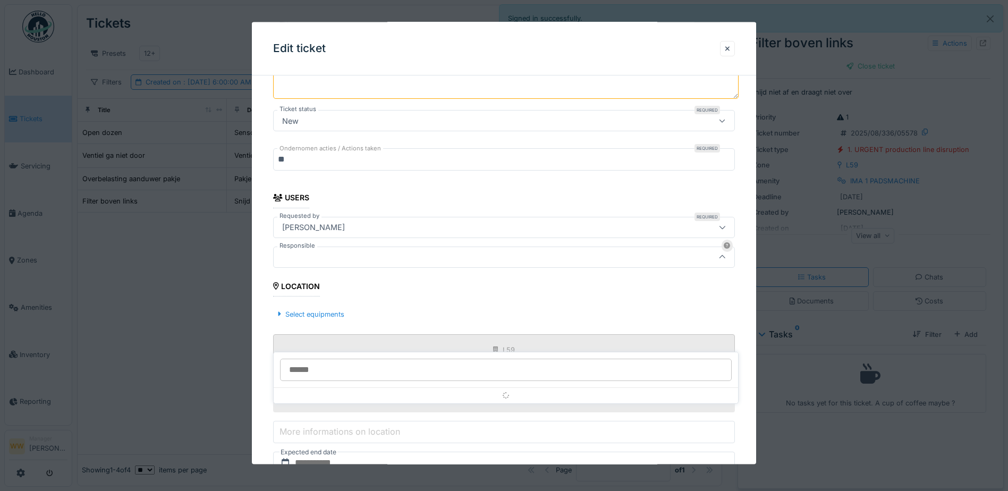
scroll to position [165, 0]
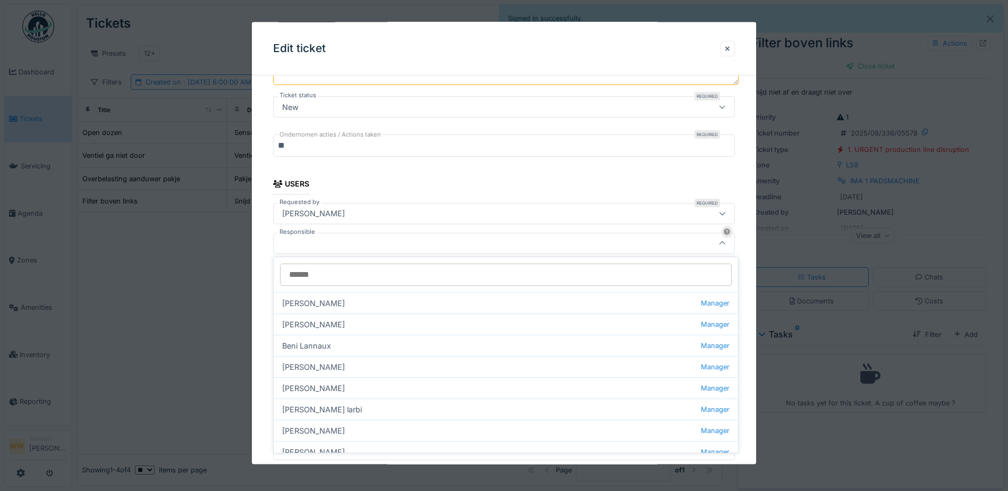
click at [325, 273] on input "Responsible" at bounding box center [506, 275] width 452 height 22
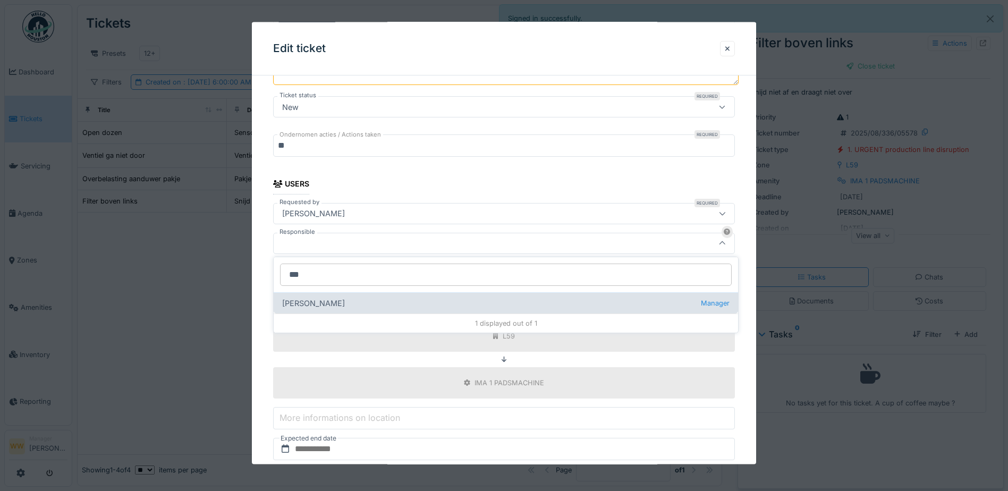
type input "***"
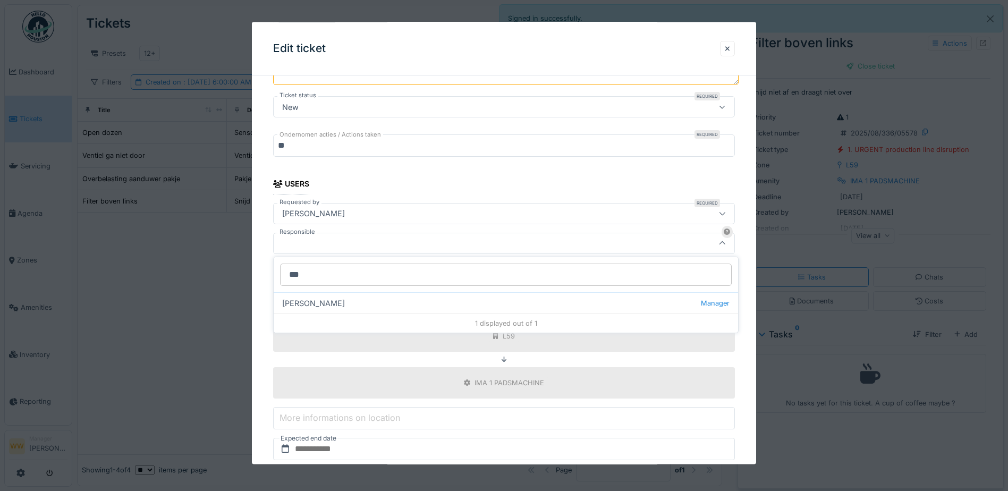
click at [340, 307] on div "[PERSON_NAME] wit Manager" at bounding box center [506, 302] width 465 height 21
type input "****"
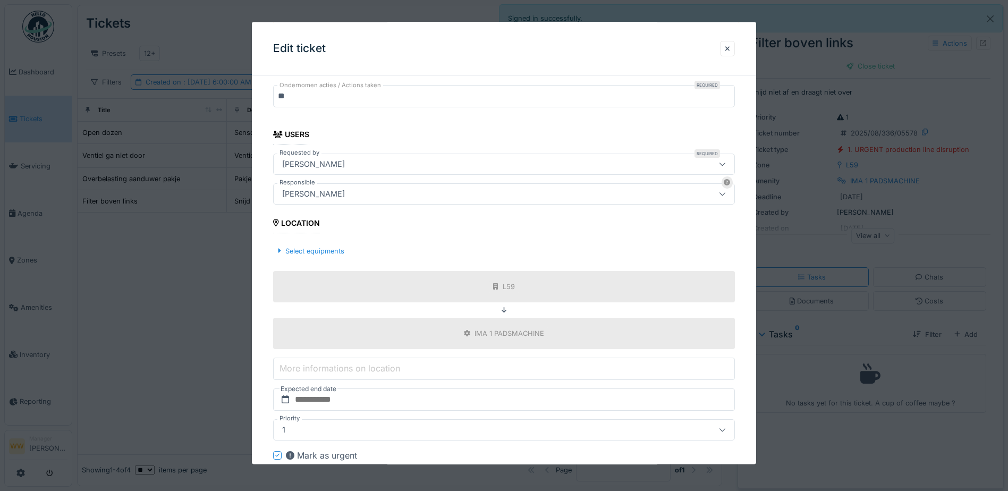
scroll to position [272, 0]
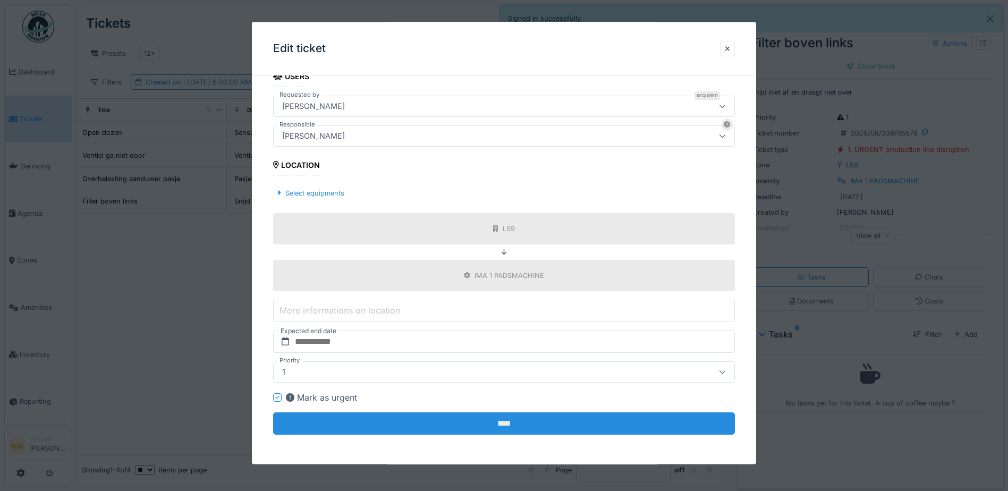
click at [545, 428] on input "****" at bounding box center [504, 423] width 462 height 22
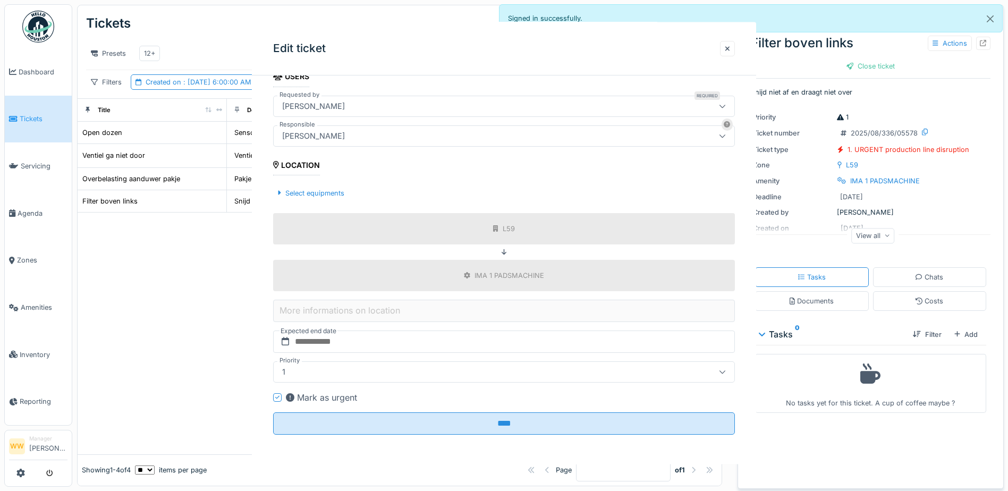
scroll to position [0, 0]
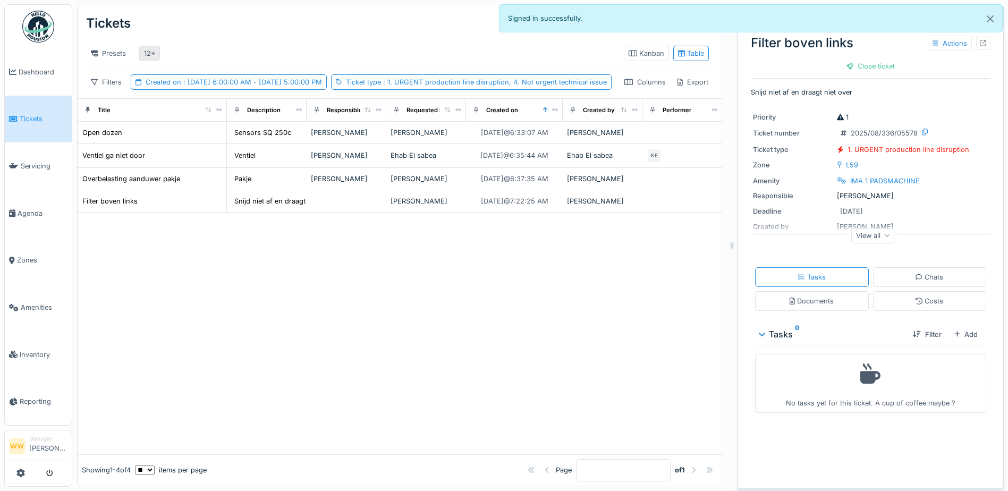
click at [146, 55] on div "12+" at bounding box center [149, 53] width 11 height 10
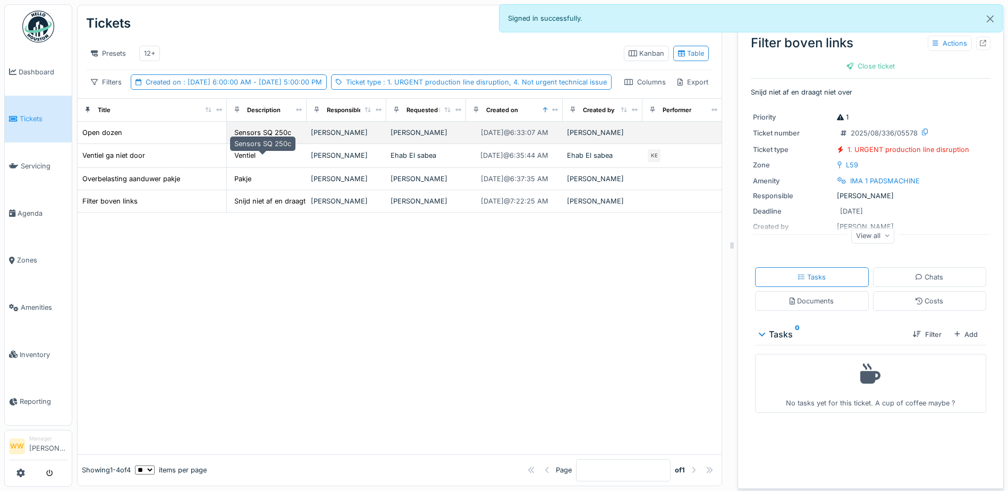
click at [270, 138] on div "Sensors SQ 250c" at bounding box center [262, 133] width 57 height 10
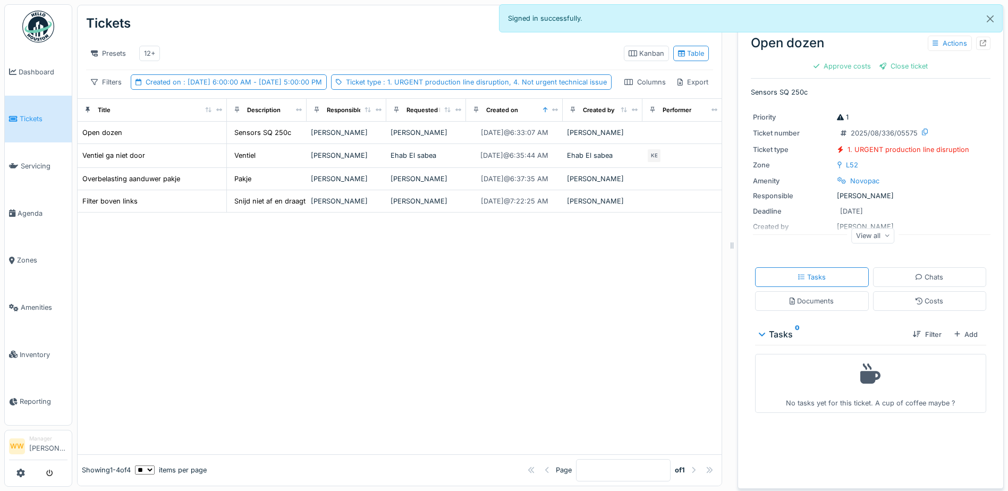
click at [858, 239] on div "View all" at bounding box center [874, 235] width 44 height 15
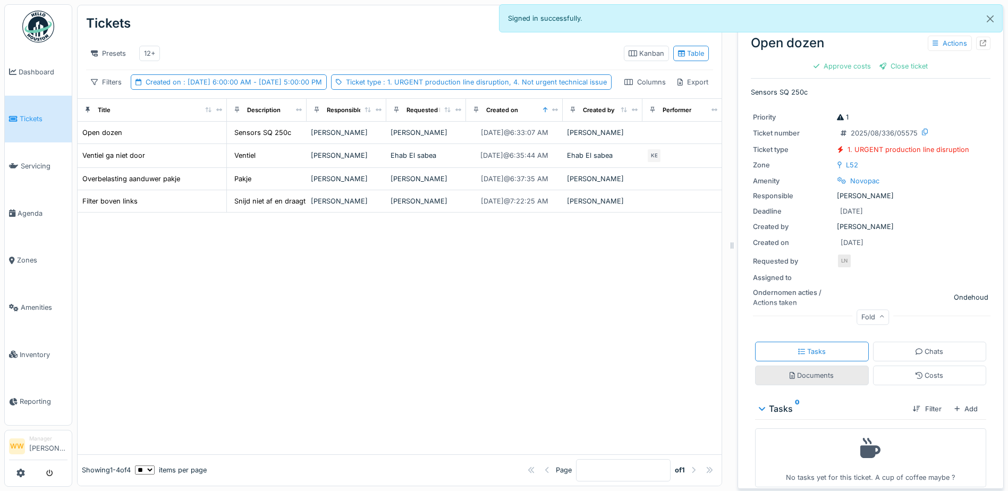
click at [823, 381] on div "Documents" at bounding box center [812, 376] width 44 height 10
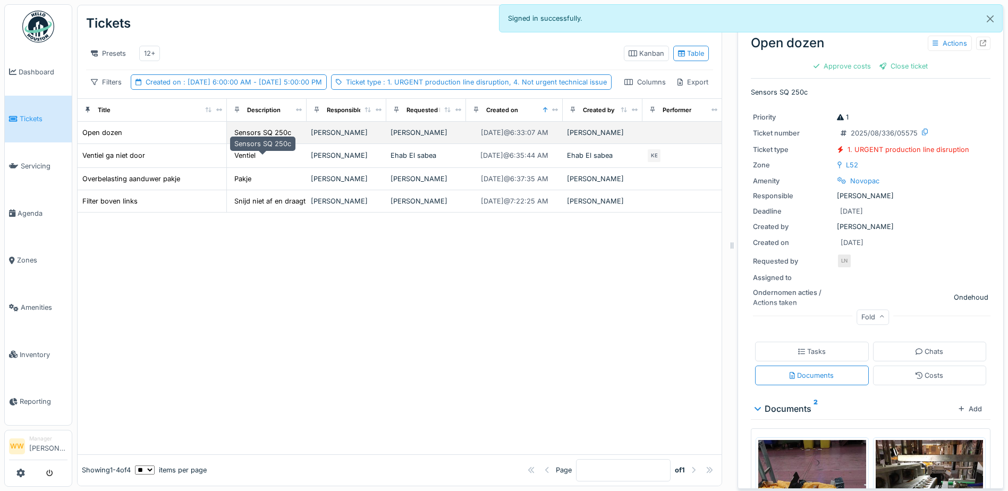
click at [266, 138] on div "Sensors SQ 250c" at bounding box center [262, 133] width 57 height 10
drag, startPoint x: 234, startPoint y: 151, endPoint x: 271, endPoint y: 154, distance: 37.3
click at [271, 139] on div "Sensors SQ 250c" at bounding box center [262, 133] width 63 height 12
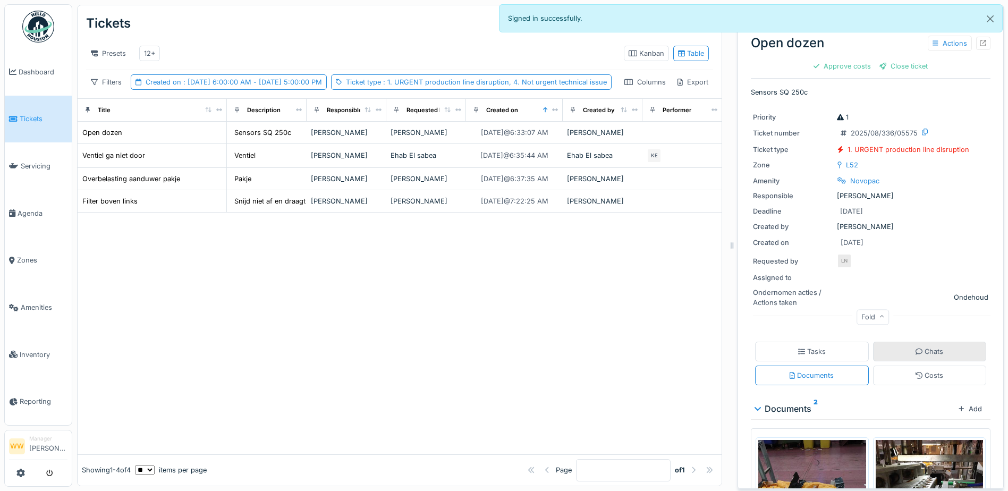
click at [916, 348] on icon at bounding box center [919, 351] width 7 height 7
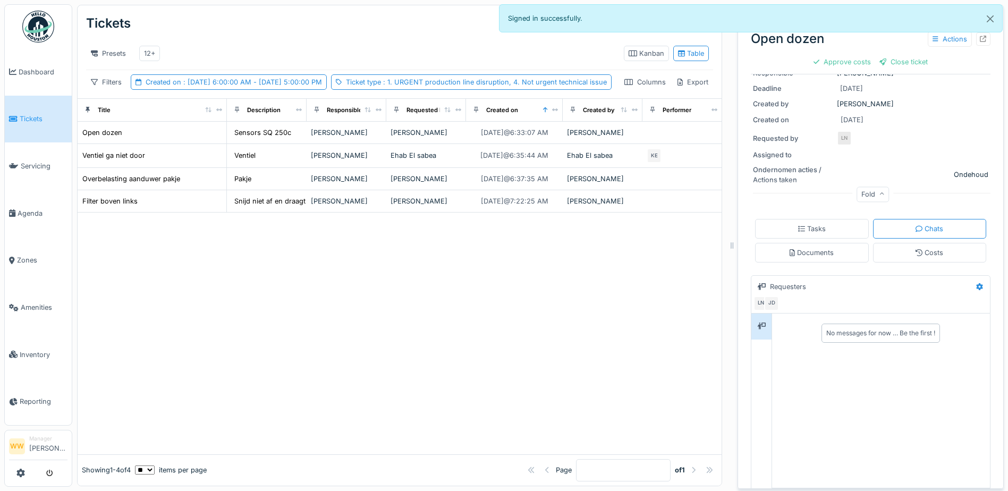
scroll to position [124, 0]
click at [829, 225] on div "Tasks" at bounding box center [812, 227] width 114 height 20
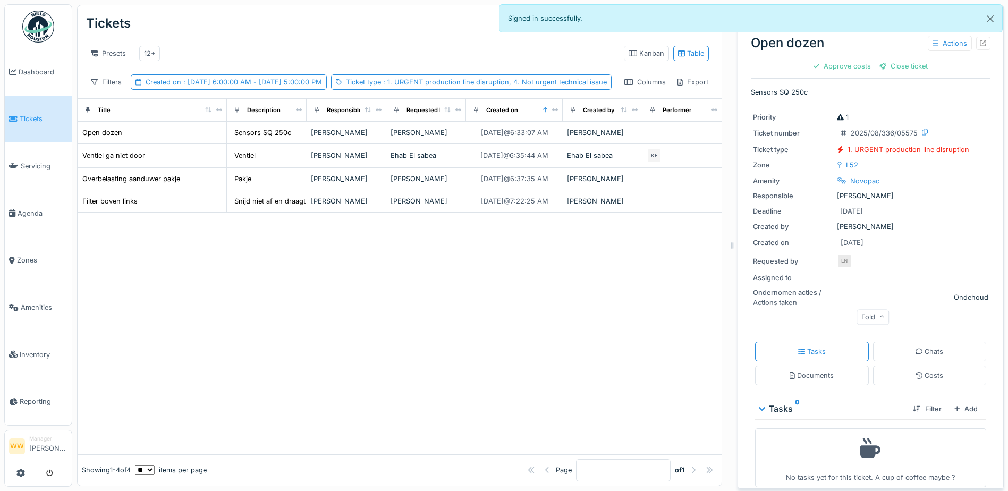
scroll to position [12, 0]
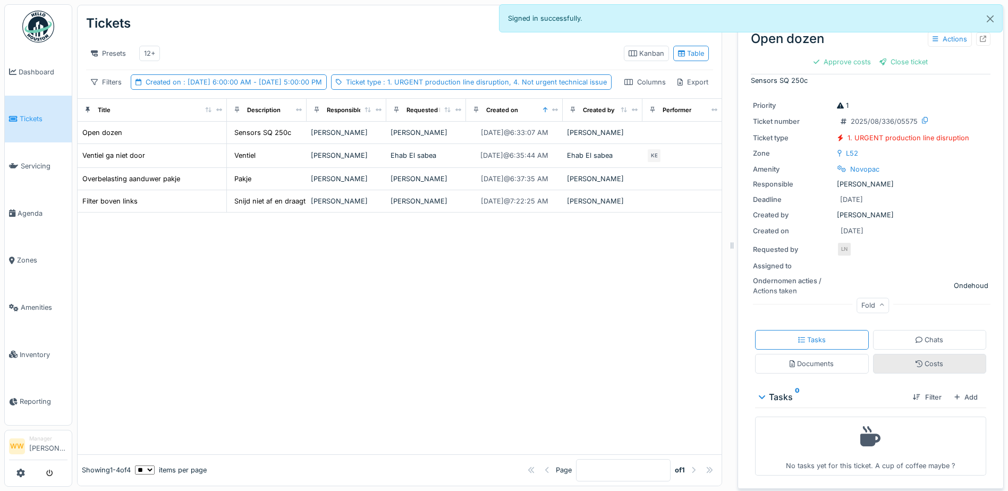
click at [916, 359] on div "Costs" at bounding box center [930, 364] width 28 height 10
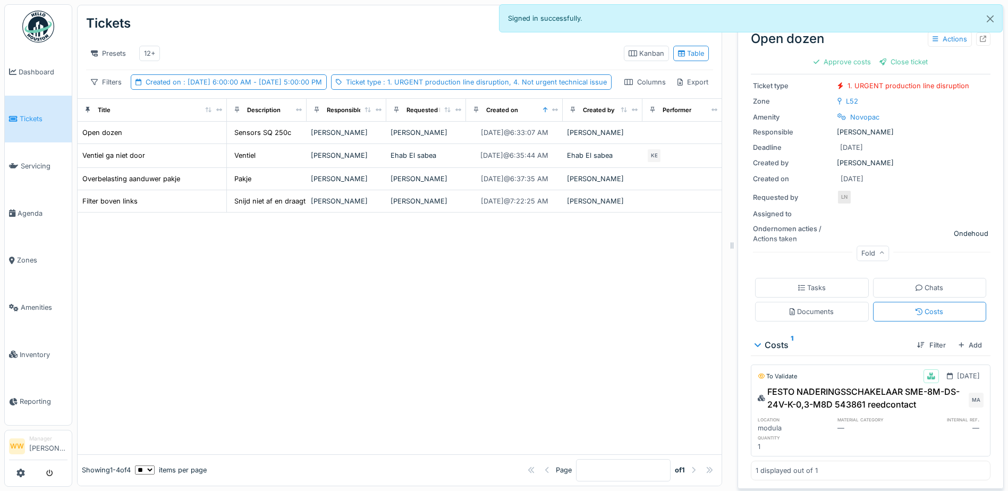
scroll to position [64, 0]
click at [807, 282] on div "Tasks" at bounding box center [812, 287] width 28 height 10
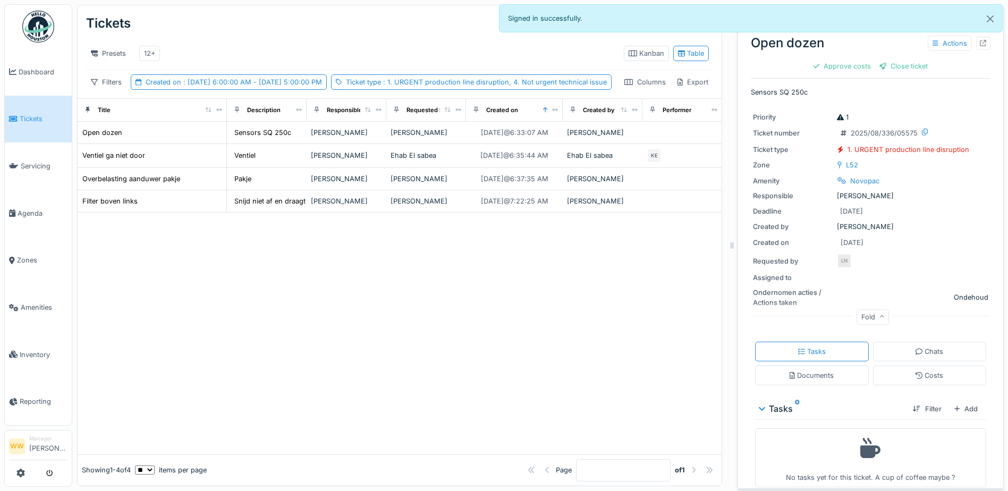
scroll to position [0, 0]
click at [548, 138] on div "[DATE] 6:33:07 AM" at bounding box center [515, 133] width 68 height 10
click at [940, 45] on div "Actions" at bounding box center [950, 43] width 44 height 15
click at [340, 406] on div at bounding box center [400, 333] width 644 height 241
click at [142, 57] on div "12+" at bounding box center [149, 53] width 21 height 15
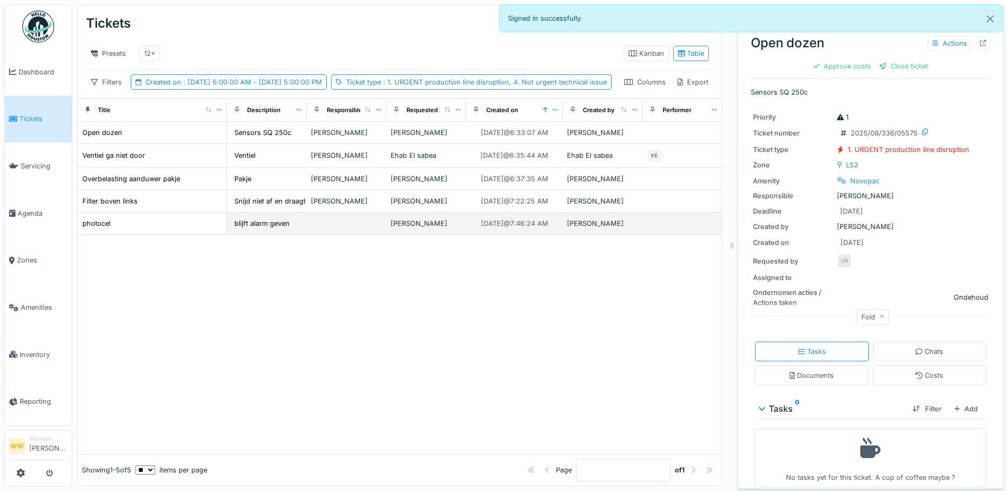
click at [418, 229] on div "[PERSON_NAME]" at bounding box center [426, 223] width 71 height 10
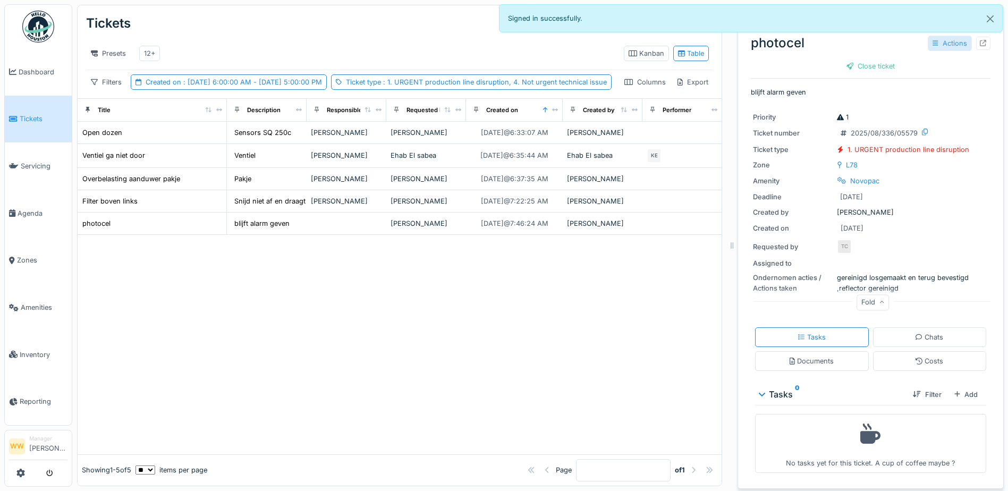
click at [936, 44] on div "Actions" at bounding box center [950, 43] width 44 height 15
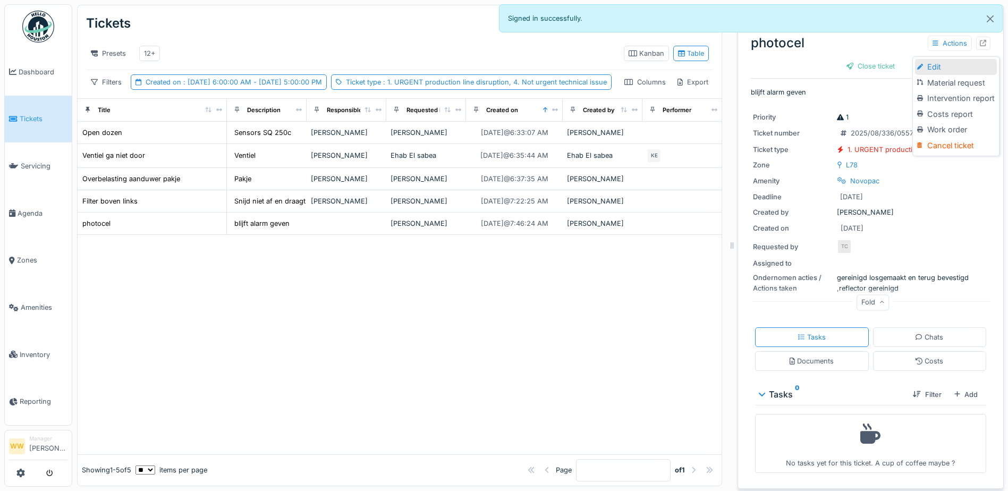
click at [944, 69] on div "Edit" at bounding box center [956, 67] width 82 height 16
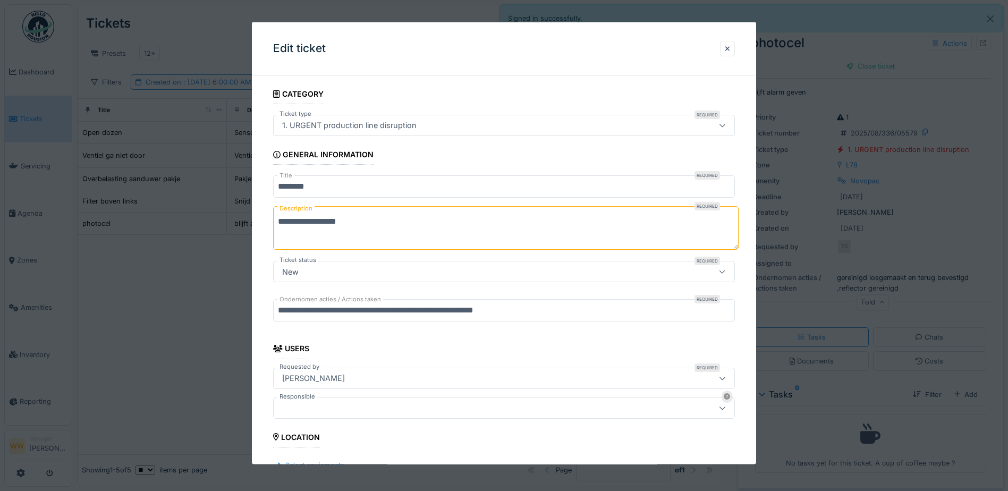
click at [326, 397] on fieldset "**********" at bounding box center [504, 400] width 462 height 632
click at [323, 407] on div at bounding box center [477, 408] width 398 height 12
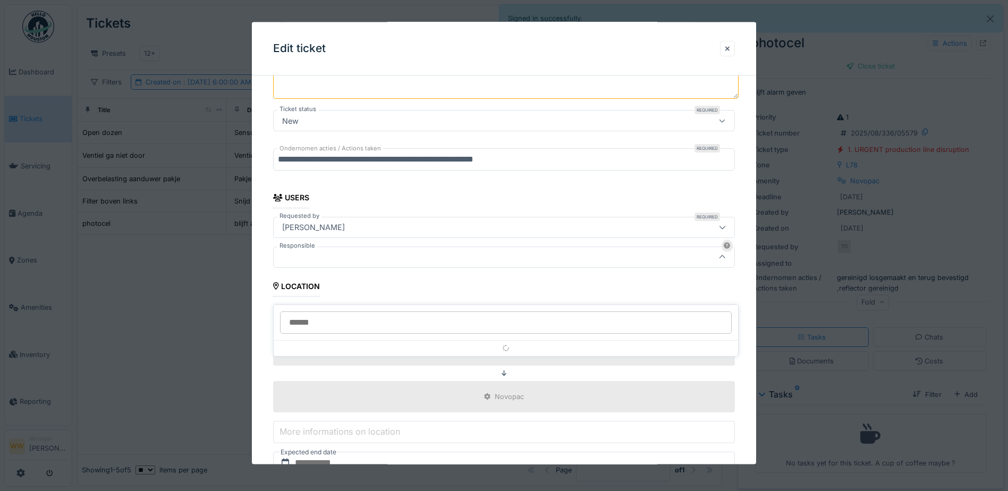
scroll to position [165, 0]
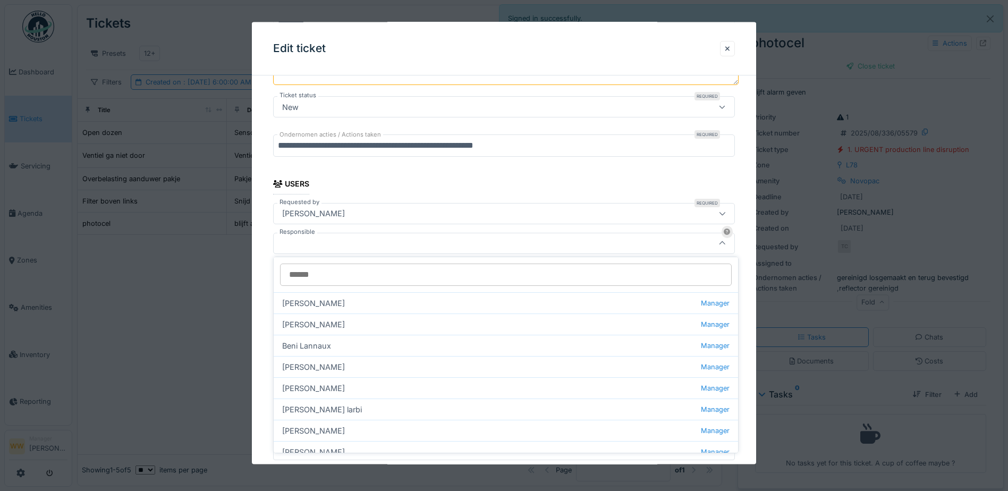
click at [319, 276] on input "Responsible" at bounding box center [506, 275] width 452 height 22
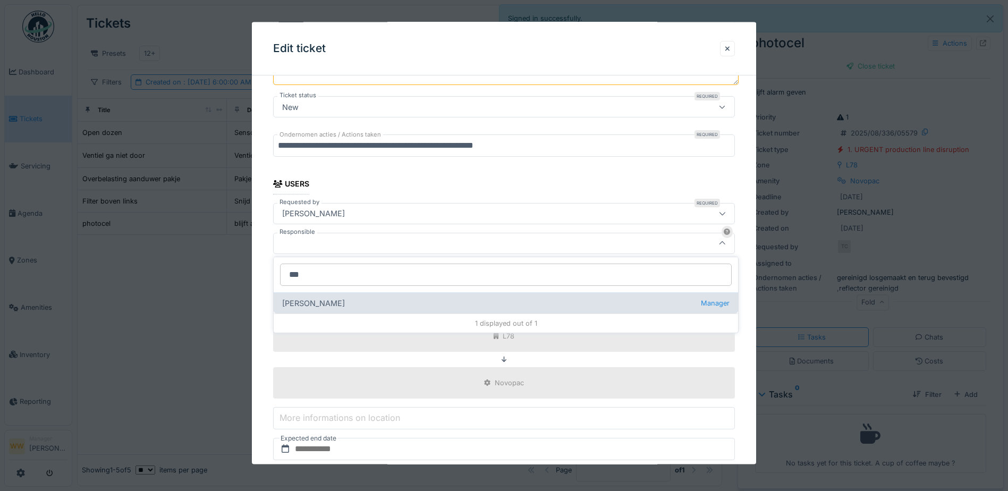
type input "***"
click at [333, 302] on div "[PERSON_NAME] wit Manager" at bounding box center [506, 302] width 465 height 21
type input "****"
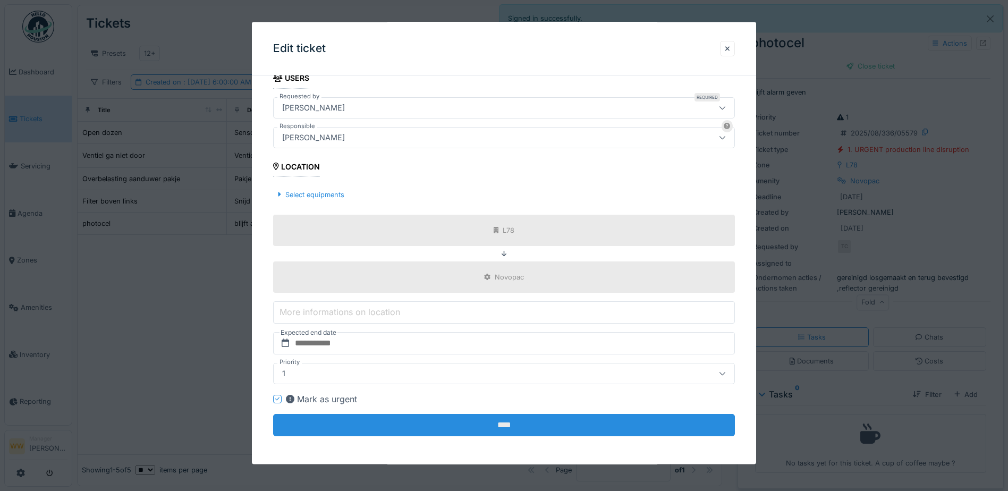
scroll to position [272, 0]
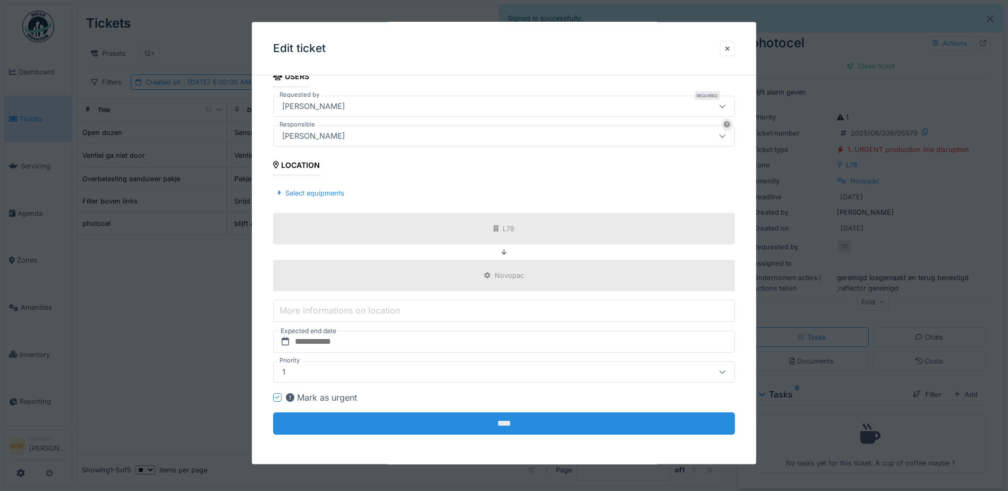
click at [481, 426] on input "****" at bounding box center [504, 423] width 462 height 22
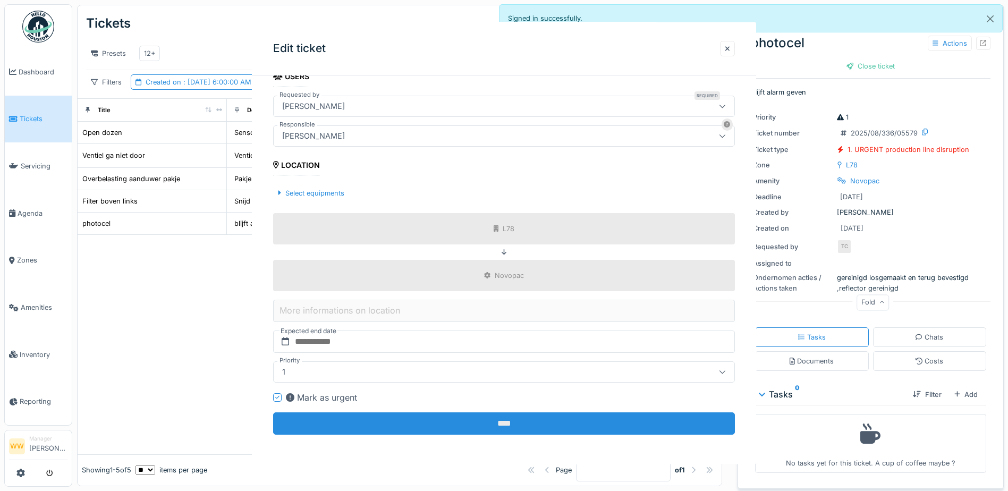
scroll to position [0, 0]
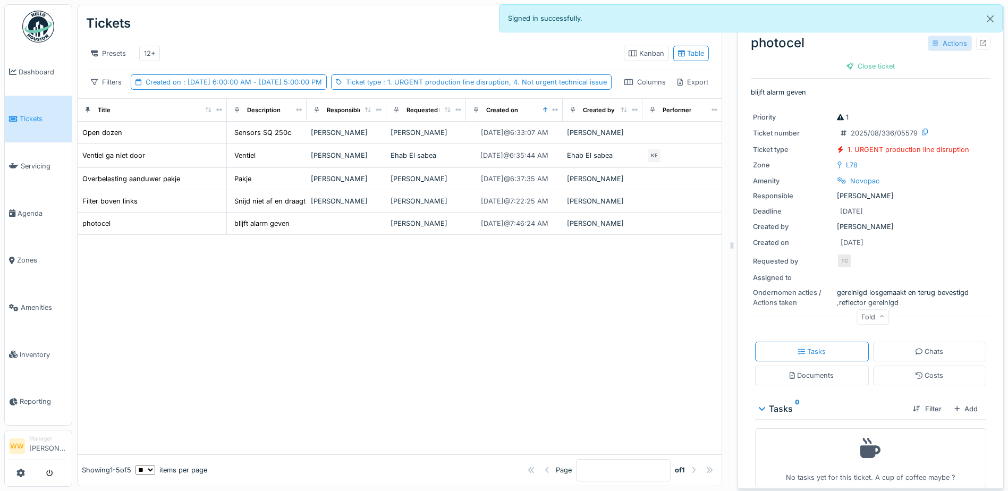
click at [934, 45] on div "Actions" at bounding box center [950, 43] width 44 height 15
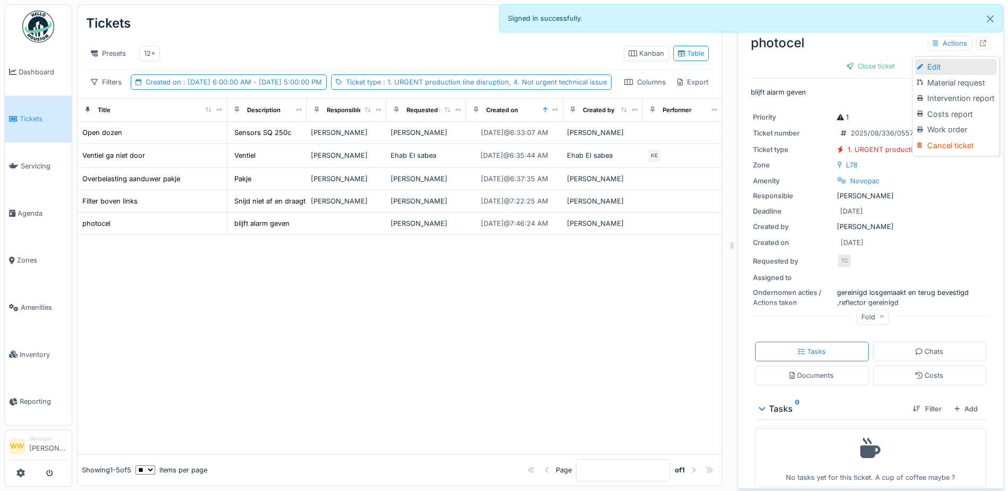
click at [945, 66] on div "Edit" at bounding box center [956, 67] width 82 height 16
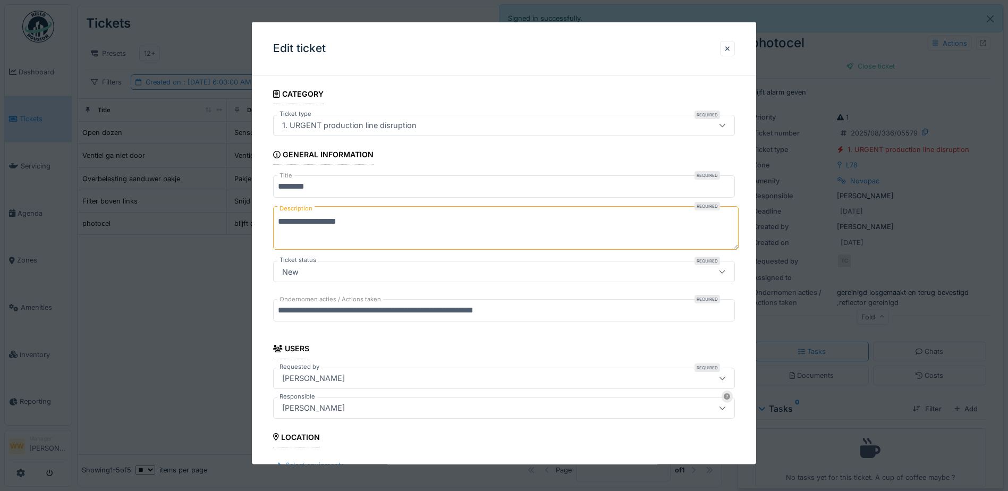
drag, startPoint x: 193, startPoint y: 355, endPoint x: 146, endPoint y: 131, distance: 229.3
click at [193, 356] on div at bounding box center [504, 245] width 1008 height 491
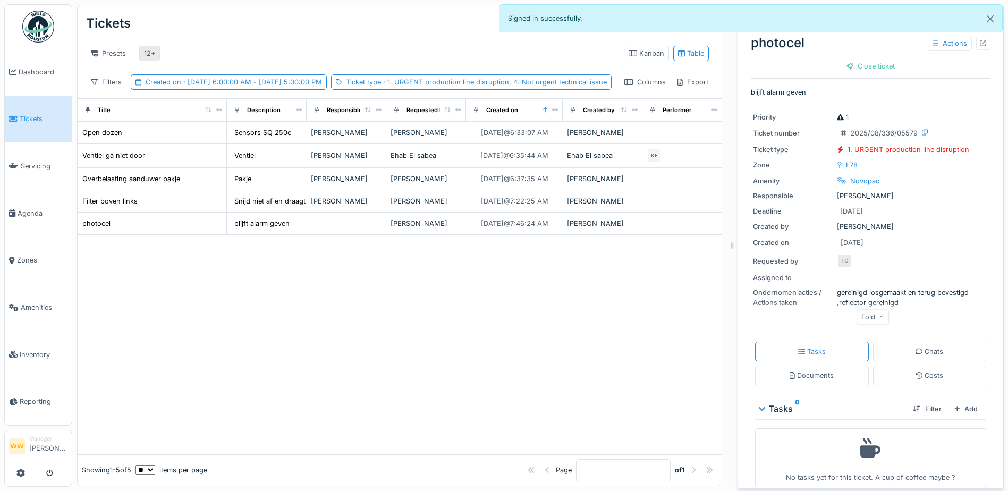
click at [150, 53] on div "12+" at bounding box center [149, 53] width 11 height 10
click at [799, 57] on div "photocel Actions Close ticket" at bounding box center [871, 52] width 240 height 46
click at [880, 317] on icon at bounding box center [882, 317] width 5 height 5
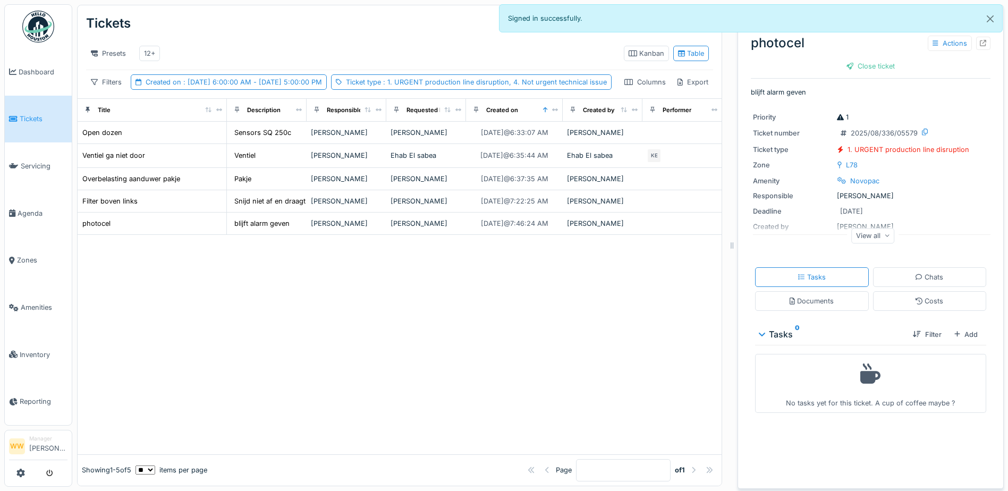
click at [885, 235] on icon at bounding box center [887, 235] width 5 height 5
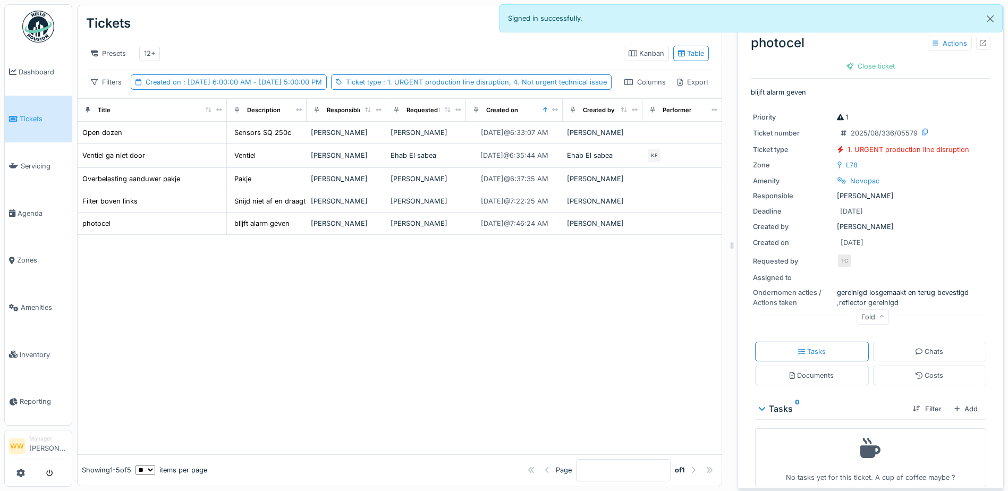
click at [382, 341] on div at bounding box center [400, 344] width 644 height 219
click at [227, 57] on div "Presets 12+" at bounding box center [350, 53] width 529 height 24
click at [147, 54] on div "12+" at bounding box center [149, 53] width 11 height 10
click at [546, 360] on div at bounding box center [400, 344] width 644 height 219
click at [500, 352] on div at bounding box center [400, 344] width 644 height 219
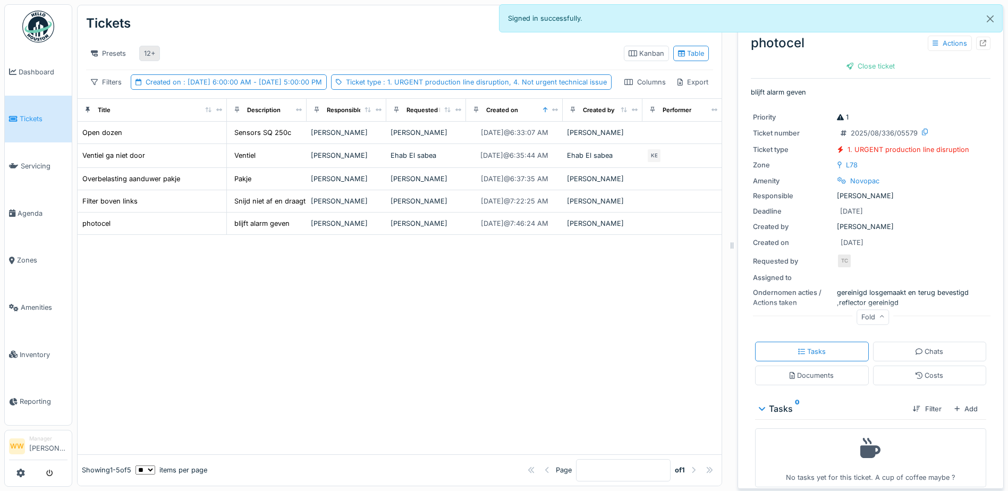
click at [142, 54] on div "12+" at bounding box center [149, 53] width 21 height 15
